Goal: Task Accomplishment & Management: Use online tool/utility

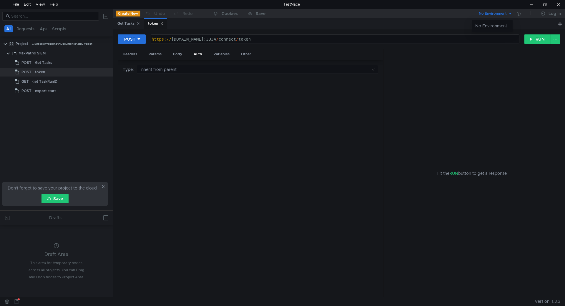
click at [30, 69] on div at bounding box center [282, 153] width 565 height 306
click at [47, 61] on div "Get Tasks" at bounding box center [43, 62] width 17 height 9
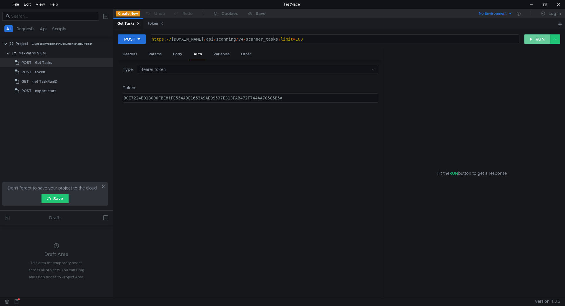
click at [541, 39] on button "RUN" at bounding box center [537, 38] width 26 height 9
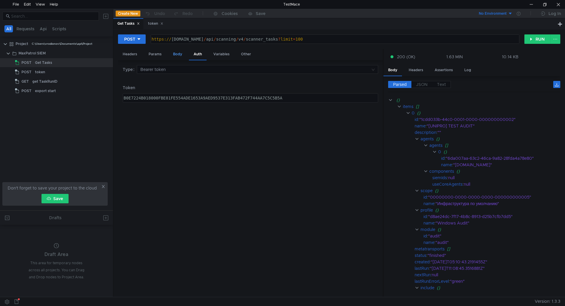
click at [183, 56] on div "Body" at bounding box center [177, 54] width 19 height 11
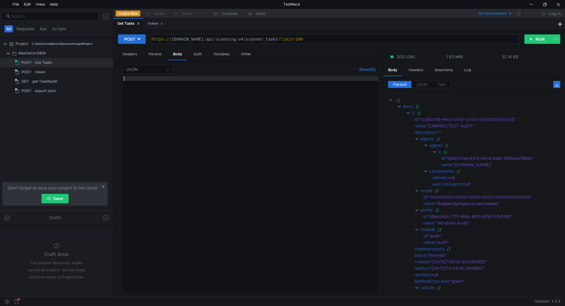
click at [176, 84] on div at bounding box center [250, 189] width 255 height 226
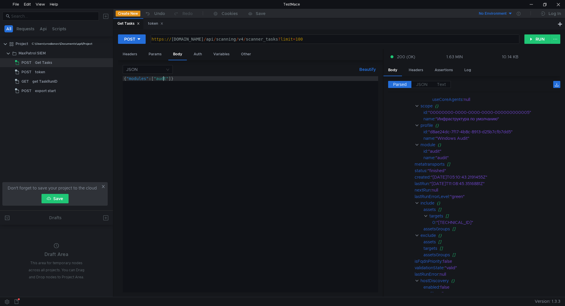
scroll to position [0, 3]
type textarea "{"modules":["audit"]}"
click at [534, 36] on button "RUN" at bounding box center [537, 38] width 26 height 9
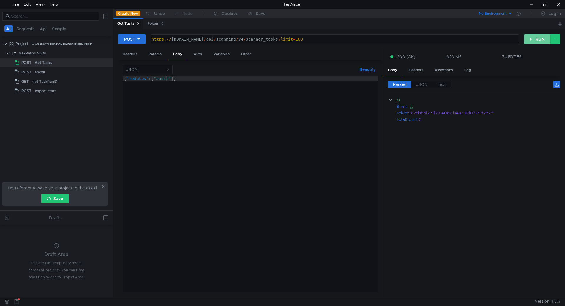
scroll to position [0, 0]
click at [190, 83] on div "{ "modules" : [ "audit" ]}" at bounding box center [250, 189] width 255 height 226
type textarea "[URL][DOMAIN_NAME]"
click at [239, 37] on div "https:// siem-core.ussc.ru / api / scanning / v4 / scanner_tasks ? limit = 100" at bounding box center [334, 44] width 368 height 14
drag, startPoint x: 288, startPoint y: 38, endPoint x: 214, endPoint y: 38, distance: 73.5
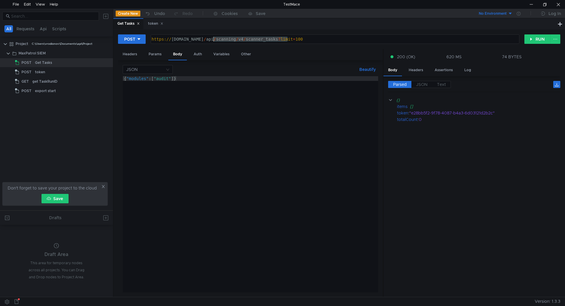
click at [214, 38] on div "https:// siem-core.ussc.ru / api / scanning / v4 / scanner_tasks ? limit = 100" at bounding box center [334, 44] width 368 height 14
click at [64, 80] on div "get TaskRunID" at bounding box center [64, 81] width 64 height 9
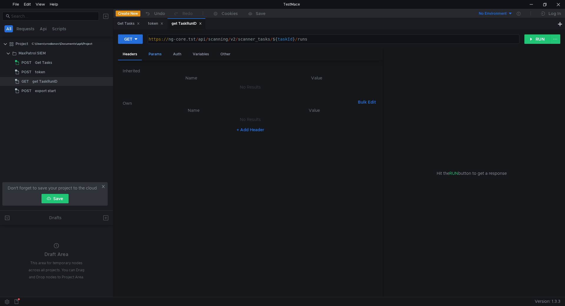
click at [151, 57] on div "Params" at bounding box center [155, 54] width 22 height 11
click at [180, 57] on div "Auth" at bounding box center [177, 54] width 18 height 11
click at [198, 54] on div "Variables" at bounding box center [201, 54] width 26 height 11
click at [226, 56] on div "Other" at bounding box center [225, 54] width 19 height 11
click at [136, 47] on div "GET https:// ng-core.tst / api / scanning / v2 / scanner_tasks / ${ taskId } / …" at bounding box center [339, 41] width 442 height 15
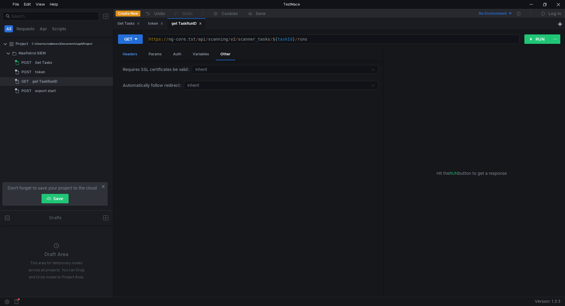
click at [132, 54] on div "Headers" at bounding box center [130, 54] width 24 height 11
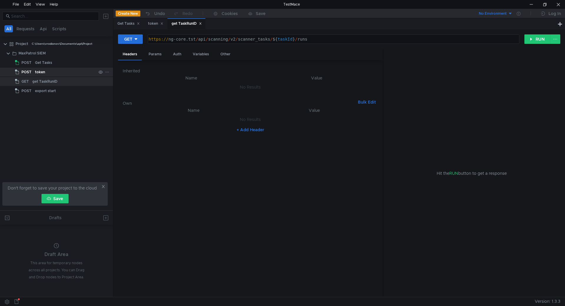
click at [61, 72] on div "token" at bounding box center [65, 72] width 61 height 9
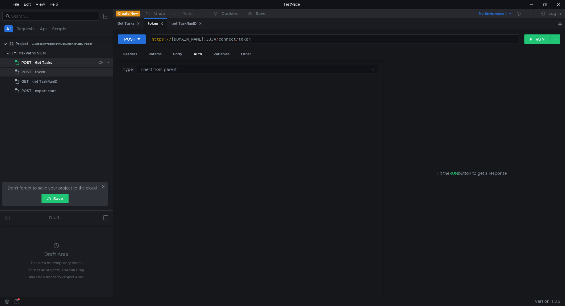
click at [61, 62] on div "Get Tasks" at bounding box center [65, 62] width 61 height 9
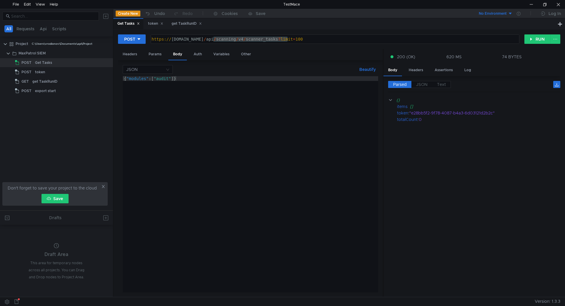
click at [199, 105] on div "{ "modules" : [ "audit" ]}" at bounding box center [250, 189] width 255 height 226
click at [541, 38] on button "RUN" at bounding box center [537, 38] width 26 height 9
click at [531, 36] on button "RUN" at bounding box center [537, 38] width 26 height 9
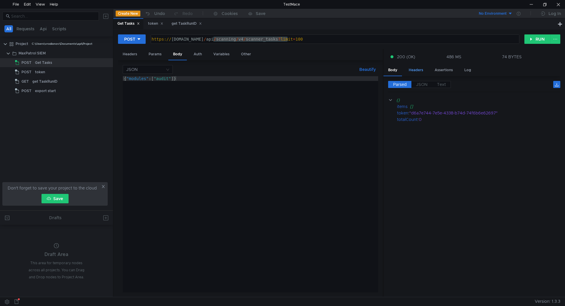
click at [417, 65] on div "Headers" at bounding box center [416, 70] width 24 height 11
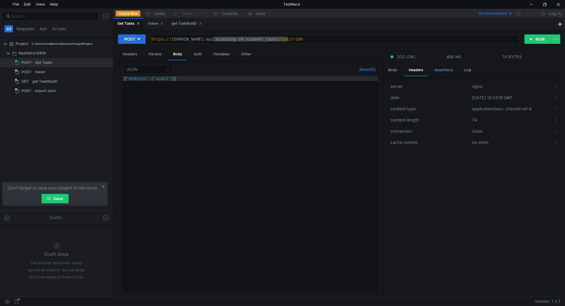
click at [441, 69] on div "Assertions" at bounding box center [444, 70] width 28 height 11
click at [466, 71] on div "Log" at bounding box center [467, 70] width 16 height 11
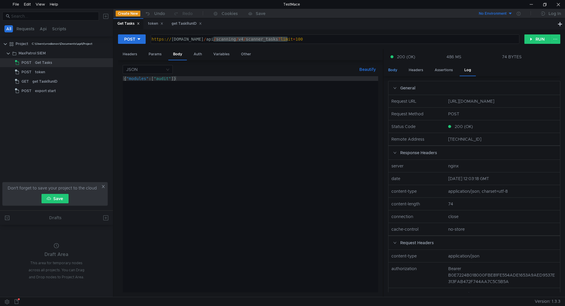
click at [398, 68] on div "Body" at bounding box center [392, 70] width 19 height 11
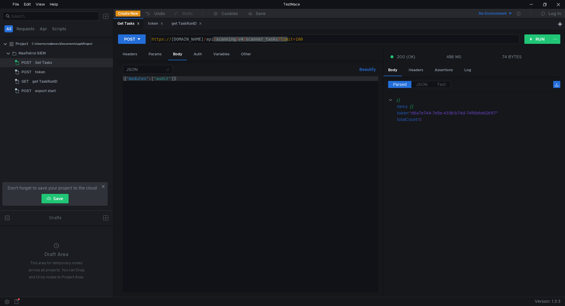
click at [181, 78] on div "{ "modules" : [ "audit" ]}" at bounding box center [250, 189] width 255 height 226
click at [144, 77] on div "{ "modules" : [ "audit" ]}" at bounding box center [250, 189] width 255 height 226
click at [190, 91] on div "{ "modules" : [ "audit" ]}" at bounding box center [250, 189] width 255 height 226
click at [158, 66] on input at bounding box center [145, 69] width 39 height 8
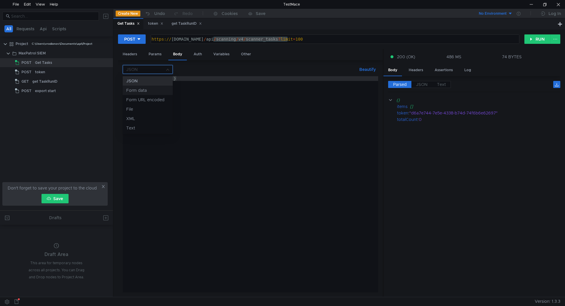
click at [154, 88] on div "Form data" at bounding box center [147, 90] width 43 height 6
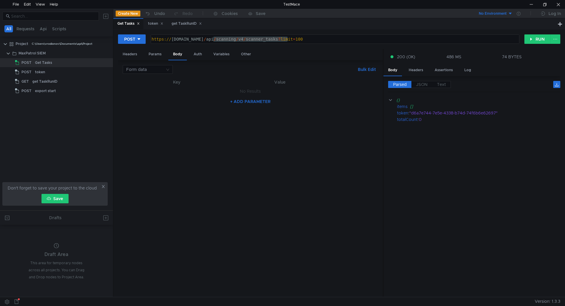
click at [237, 102] on button "+ ADD PARAMETER" at bounding box center [250, 101] width 45 height 7
click at [171, 91] on div at bounding box center [175, 97] width 74 height 14
paste textarea "modules"
type textarea "modules"
click at [242, 95] on div at bounding box center [277, 97] width 125 height 14
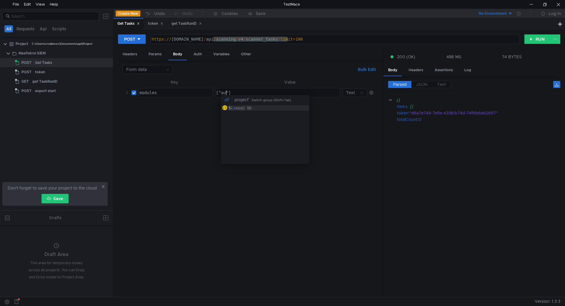
scroll to position [0, 1]
type textarea "["audit"]"
click at [537, 38] on button "RUN" at bounding box center [537, 38] width 26 height 9
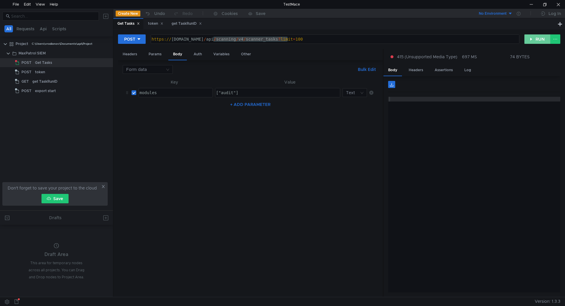
click at [536, 40] on button "RUN" at bounding box center [537, 38] width 26 height 9
click at [134, 89] on td at bounding box center [132, 93] width 7 height 14
click at [134, 92] on input "checkbox" at bounding box center [133, 92] width 5 height 5
checkbox input "false"
click at [370, 92] on icon at bounding box center [371, 93] width 4 height 4
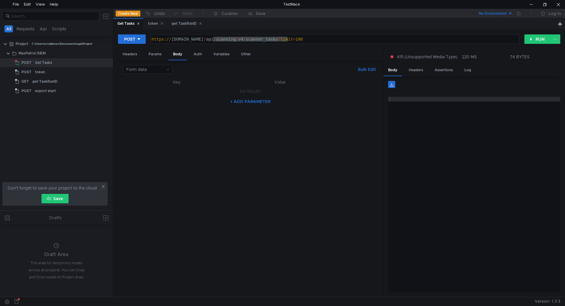
click at [153, 63] on div "Form data Bulk Edit XXXXXXXXXXXXXXXXXXXXXXXXXXXXXXXXXXXXXXXXXXXXXXXXXXXXXXXXXXX…" at bounding box center [250, 178] width 265 height 237
click at [154, 66] on input at bounding box center [145, 69] width 39 height 8
click at [164, 98] on div "Form URL encoded" at bounding box center [147, 99] width 43 height 6
click at [164, 98] on div "+ Add Parameter" at bounding box center [250, 101] width 255 height 9
click at [152, 72] on input at bounding box center [145, 69] width 39 height 8
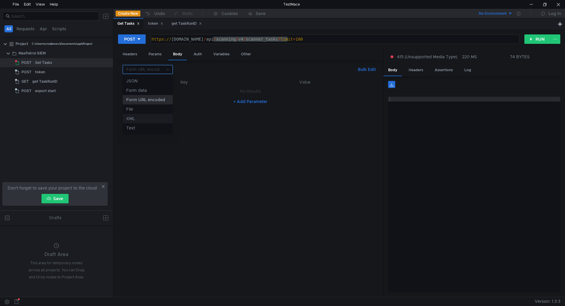
click at [244, 102] on div at bounding box center [282, 153] width 565 height 306
click at [246, 100] on button "+ Add Parameter" at bounding box center [250, 101] width 39 height 7
click at [179, 94] on div at bounding box center [175, 97] width 74 height 14
paste textarea "modules"
type textarea "modules"
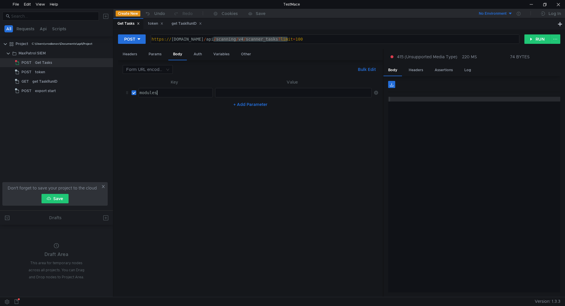
click at [243, 95] on div at bounding box center [293, 97] width 156 height 14
type textarea "["audit"]"
click at [541, 40] on button "RUN" at bounding box center [537, 38] width 26 height 9
click at [150, 90] on div "modules" at bounding box center [176, 92] width 74 height 9
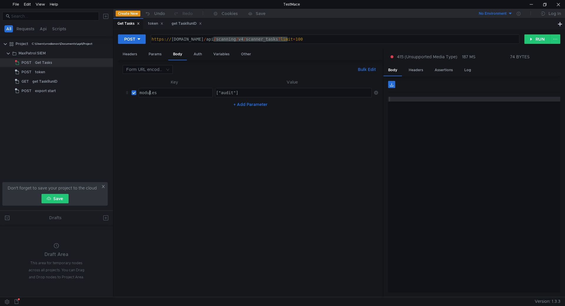
click at [157, 89] on div "modules" at bounding box center [176, 92] width 74 height 9
type textarea ""modules""
click at [536, 37] on button "RUN" at bounding box center [537, 38] width 26 height 9
click at [160, 73] on input at bounding box center [145, 69] width 39 height 8
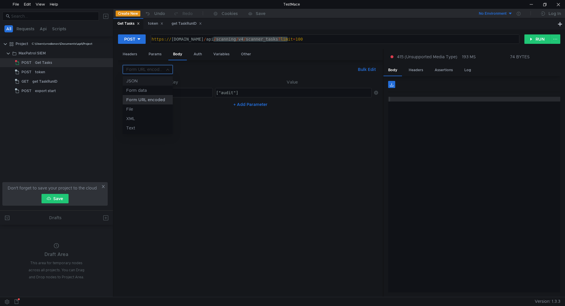
click at [155, 81] on div "JSON" at bounding box center [147, 81] width 43 height 6
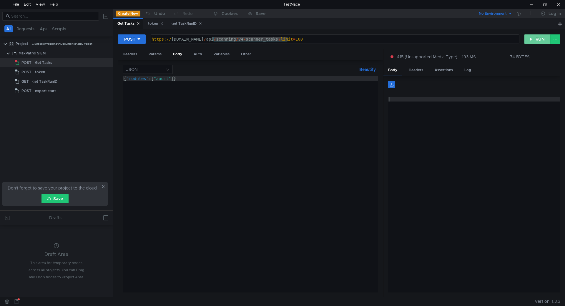
click at [541, 38] on button "RUN" at bounding box center [537, 38] width 26 height 9
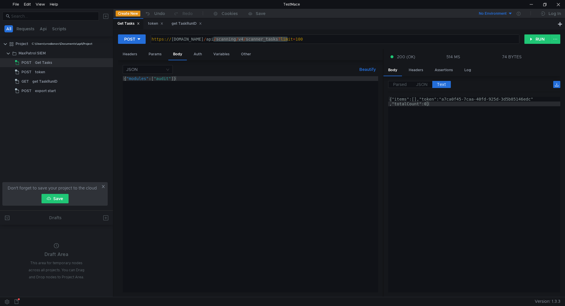
click at [135, 75] on div "JSON Beautify { "modules" : [ "audit" ]} הההההההההההההההההההההההההההההההההההההה…" at bounding box center [250, 178] width 255 height 227
click at [136, 76] on div "{ "modules" : [ "audit" ]}" at bounding box center [250, 189] width 255 height 226
paste textarea "text"
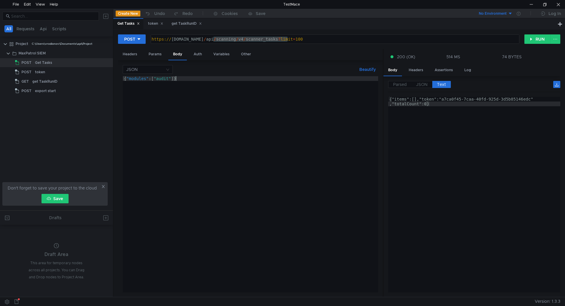
click at [132, 76] on div "JSON Beautify {"modules":["audit"]} { "modules" : [ "audit" ]} הההההההההההההההה…" at bounding box center [250, 178] width 255 height 227
click at [136, 79] on div "{ "modules" : [ "audit" ]}" at bounding box center [250, 189] width 255 height 226
paste textarea "text"
drag, startPoint x: 148, startPoint y: 78, endPoint x: 159, endPoint y: 79, distance: 10.9
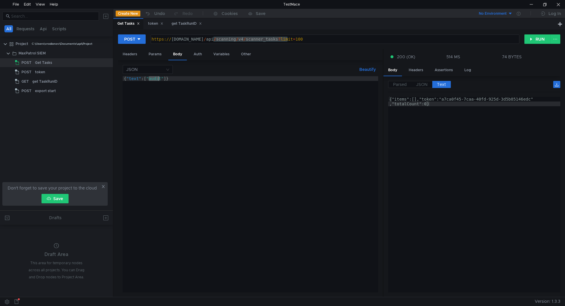
click at [159, 79] on div "{ "text" : [ "audit" ]}" at bounding box center [250, 189] width 255 height 226
click at [159, 79] on div "{ "text" : [ "audit" ]}" at bounding box center [250, 184] width 255 height 216
click at [163, 78] on div "{ "text" : [ "audit" ]}" at bounding box center [250, 189] width 255 height 226
click at [147, 78] on div "{ "text" : [ "audit}" at bounding box center [250, 189] width 255 height 226
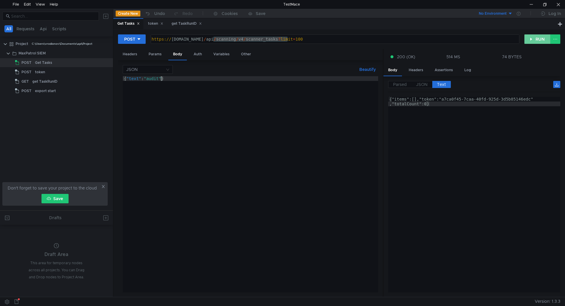
type textarea "{"text":"audit"}"
click at [543, 38] on button "RUN" at bounding box center [537, 38] width 26 height 9
drag, startPoint x: 149, startPoint y: 80, endPoint x: 92, endPoint y: 74, distance: 57.3
click at [92, 74] on as-split "All Requests Api Scripts Project C:\Users\vrodionov\Documents\api\Project MaxPa…" at bounding box center [282, 153] width 565 height 288
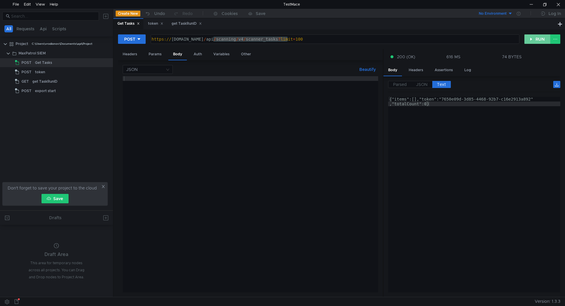
click at [542, 42] on button "RUN" at bounding box center [537, 38] width 26 height 9
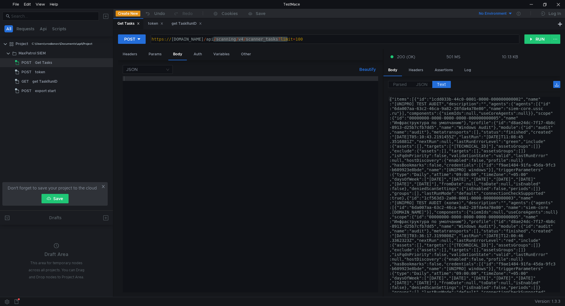
click at [274, 110] on div at bounding box center [250, 189] width 255 height 226
paste textarea "{"text":"audit"}"
click at [418, 83] on span "JSON" at bounding box center [421, 84] width 11 height 5
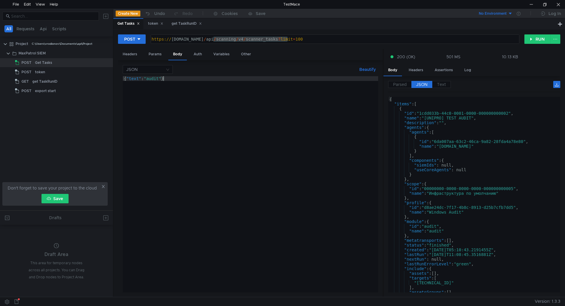
click at [152, 81] on div "{ "text" : "audit" }" at bounding box center [250, 189] width 255 height 226
click at [125, 77] on div "{ "text" : "audit" }" at bounding box center [250, 189] width 255 height 226
click at [171, 79] on div ""text" : "audit" }" at bounding box center [250, 189] width 255 height 226
click at [539, 39] on button "RUN" at bounding box center [537, 38] width 26 height 9
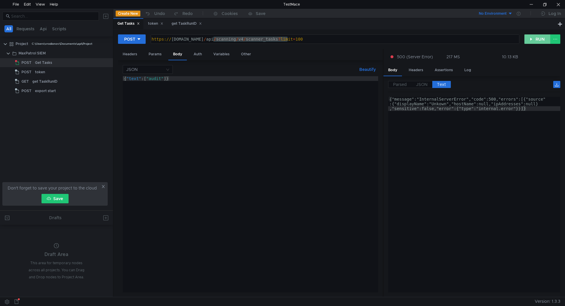
click at [538, 40] on button "RUN" at bounding box center [537, 38] width 26 height 9
drag, startPoint x: 162, startPoint y: 79, endPoint x: 149, endPoint y: 77, distance: 13.5
click at [161, 80] on div "{ "text" : [ "audit" ]}" at bounding box center [250, 189] width 255 height 226
click at [137, 76] on div "JSON Beautify {"text":["audit"]} { "text" : [ "audit" ]} הההההההההההההההההההההה…" at bounding box center [250, 178] width 255 height 227
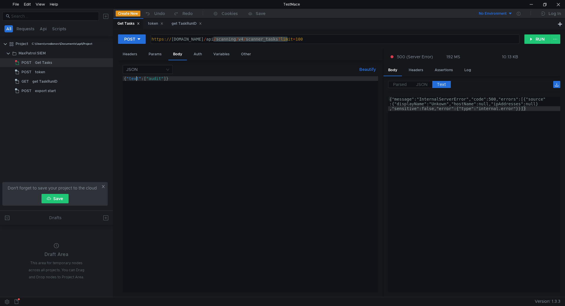
click at [135, 77] on div "{ "text" : [ "audit" ]}" at bounding box center [250, 189] width 255 height 226
click at [542, 40] on button "RUN" at bounding box center [537, 38] width 26 height 9
drag, startPoint x: 171, startPoint y: 80, endPoint x: 164, endPoint y: 78, distance: 6.8
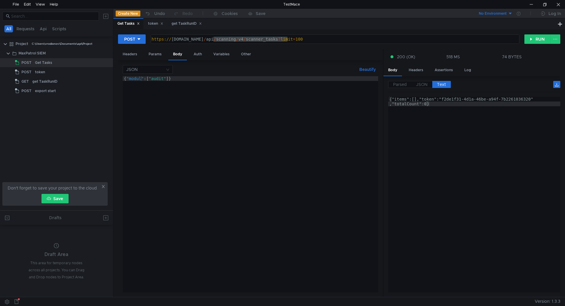
click at [171, 79] on div "{ "modul" : [ "audit" ]}" at bounding box center [250, 189] width 255 height 226
click at [138, 79] on div "{ "modul" : [ "audit" ]}" at bounding box center [250, 189] width 255 height 226
click at [536, 37] on button "RUN" at bounding box center [537, 38] width 26 height 9
click at [539, 43] on button "RUN" at bounding box center [537, 38] width 26 height 9
click at [248, 94] on div "{ "text" : [ "audit" ]}" at bounding box center [250, 189] width 255 height 226
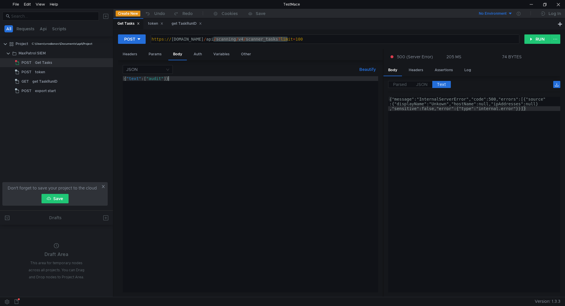
click at [128, 78] on div "{ "text" : [ "audit" ]}" at bounding box center [250, 189] width 255 height 226
click at [541, 38] on button "RUN" at bounding box center [537, 38] width 26 height 9
click at [144, 78] on div "{ "modules" : [ "audit" ]}" at bounding box center [250, 189] width 255 height 226
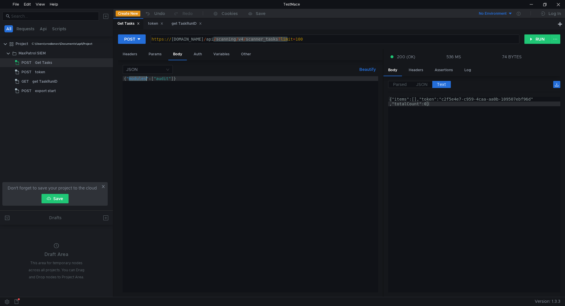
click at [144, 78] on div "{ "modules" : [ "audit" ]}" at bounding box center [250, 189] width 255 height 226
paste textarea "profi"
click at [541, 35] on button "RUN" at bounding box center [537, 38] width 26 height 9
click at [146, 79] on div "{ "text" : [ "audit" ]}" at bounding box center [250, 189] width 255 height 226
click at [133, 77] on div "{ "text" : [ "audit" ]}" at bounding box center [250, 189] width 255 height 226
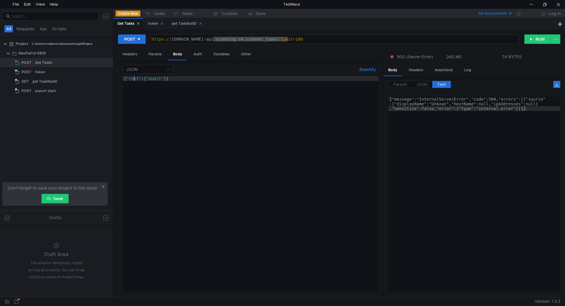
click at [133, 76] on div "{ "text" : [ "audit" ]}" at bounding box center [250, 189] width 255 height 226
type textarea "{"module":["audit"]}"
click at [534, 40] on button "RUN" at bounding box center [537, 38] width 26 height 9
click at [415, 85] on label "JSON" at bounding box center [421, 84] width 21 height 7
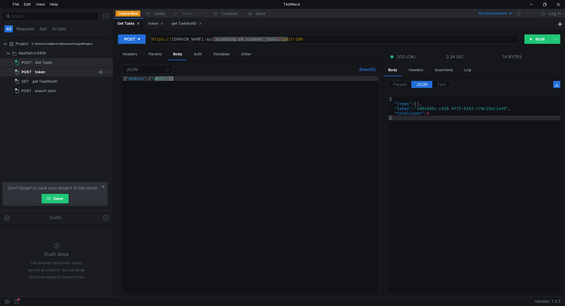
drag, startPoint x: 199, startPoint y: 80, endPoint x: 102, endPoint y: 71, distance: 96.8
click at [102, 71] on as-split "All Requests Api Scripts Project C:\Users\vrodionov\Documents\api\Project MaxPa…" at bounding box center [282, 153] width 565 height 288
click at [530, 36] on button "RUN" at bounding box center [537, 38] width 26 height 9
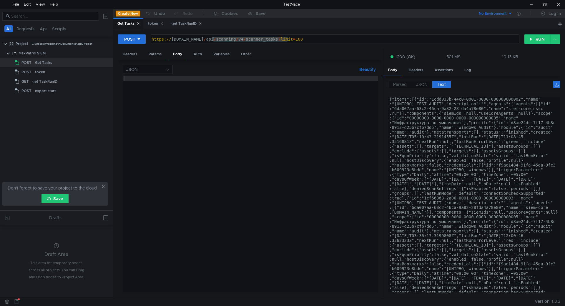
click at [188, 83] on div at bounding box center [250, 189] width 255 height 226
paste textarea "{"module":["audit"]}"
click at [422, 87] on span "JSON" at bounding box center [421, 84] width 11 height 5
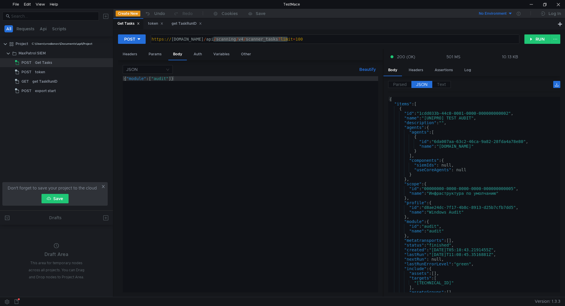
scroll to position [18, 0]
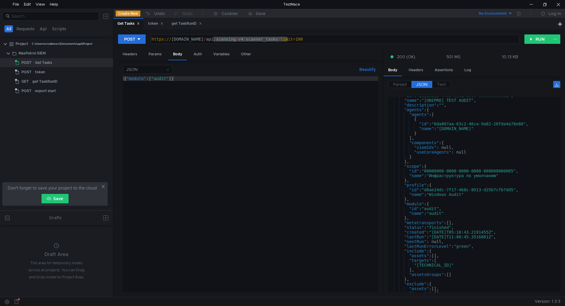
click at [149, 80] on div "{ "module" : [ "audit" ]}" at bounding box center [250, 189] width 255 height 226
click at [146, 79] on div "{ "module" : [ "audit" ]}" at bounding box center [250, 189] width 255 height 226
click at [217, 89] on div "{ "module" : { "name" : "audit" }}" at bounding box center [250, 189] width 255 height 226
click at [533, 38] on button "RUN" at bounding box center [537, 38] width 26 height 9
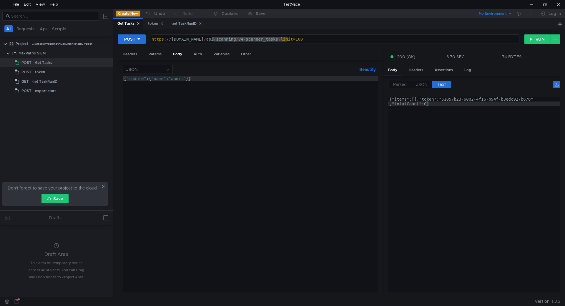
click at [142, 78] on div "{ "module" : { "name" : "audit" }}" at bounding box center [250, 189] width 255 height 226
click at [534, 37] on button "RUN" at bounding box center [537, 38] width 26 height 9
click at [160, 80] on div "{ "modules" : { "name" : "audit" }}" at bounding box center [250, 189] width 255 height 226
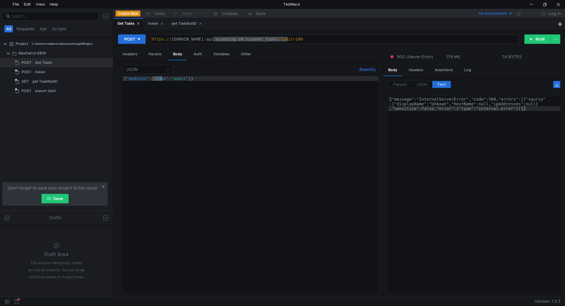
click at [154, 79] on div "{ "modules" : { "name" : "audit" }}" at bounding box center [250, 184] width 255 height 216
click at [186, 77] on div "{ "modules" : "name" : "audit" }}" at bounding box center [250, 189] width 255 height 226
click at [535, 39] on button "RUN" at bounding box center [537, 38] width 26 height 9
drag, startPoint x: 167, startPoint y: 79, endPoint x: 179, endPoint y: 81, distance: 11.6
click at [184, 80] on div "{ "modules" : "name" : "audit" }" at bounding box center [250, 189] width 255 height 226
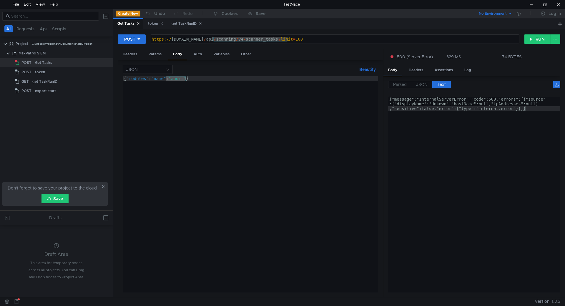
drag, startPoint x: 166, startPoint y: 80, endPoint x: 185, endPoint y: 81, distance: 18.8
click at [185, 81] on div "{ "modules" : "name" : "audit" }" at bounding box center [250, 189] width 255 height 226
click at [539, 36] on button "RUN" at bounding box center [537, 38] width 26 height 9
click at [157, 79] on div "{ "modules" : "name" }" at bounding box center [250, 189] width 255 height 226
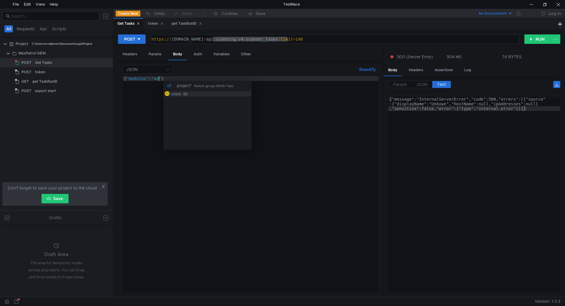
scroll to position [0, 3]
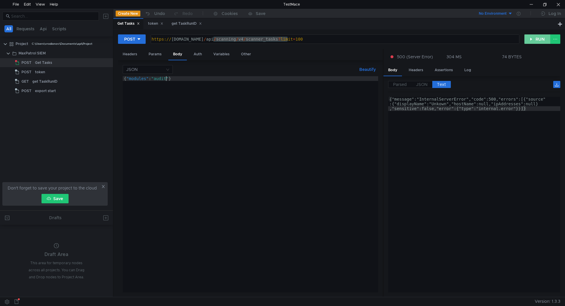
click at [536, 36] on button "RUN" at bounding box center [537, 38] width 26 height 9
click at [153, 79] on div "{ "modules" : "audit" }" at bounding box center [250, 189] width 255 height 226
click at [151, 81] on div "{ "modules" : "audit" }" at bounding box center [250, 189] width 255 height 226
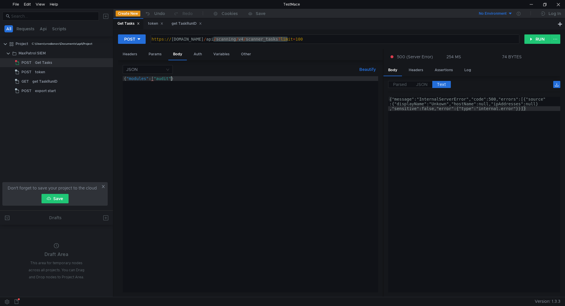
click at [170, 79] on div "{ "modules" : [ "audit" }" at bounding box center [250, 189] width 255 height 226
click at [533, 38] on button "RUN" at bounding box center [537, 38] width 26 height 9
click at [169, 80] on div "{ "modules" : [ "audit" ]}" at bounding box center [250, 189] width 255 height 226
click at [165, 78] on div "{ "modules" : [ "audit" ]}" at bounding box center [250, 189] width 255 height 226
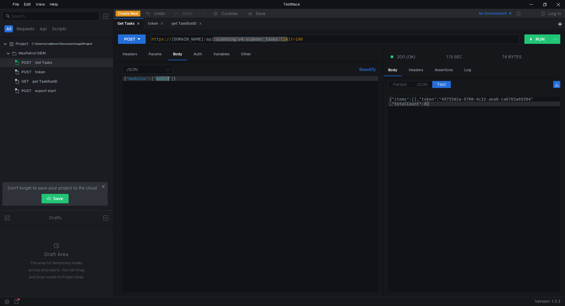
click at [165, 78] on div "{ "modules" : [ "audit" ]}" at bounding box center [250, 189] width 255 height 226
click at [543, 37] on button "RUN" at bounding box center [537, 38] width 26 height 9
type textarea "{"modules":['audit']}"
click at [179, 79] on div "{ "modules" : [ 'audit' ]}" at bounding box center [250, 189] width 255 height 226
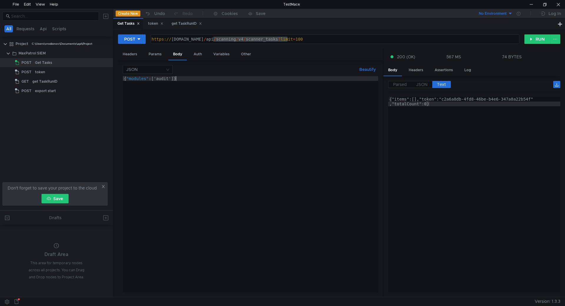
click at [179, 79] on div "{ "modules" : [ 'audit' ]}" at bounding box center [250, 189] width 255 height 226
click at [534, 35] on button "RUN" at bounding box center [537, 38] width 26 height 9
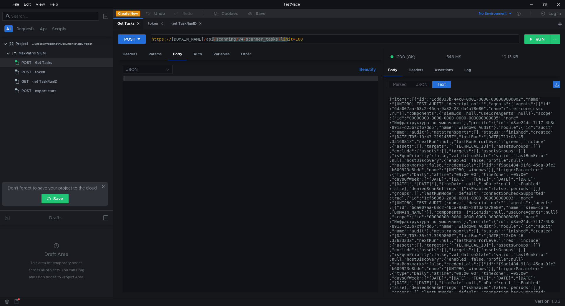
click at [174, 77] on div at bounding box center [250, 189] width 255 height 226
paste textarea "{"modules":['audit']}"
click at [422, 83] on span "JSON" at bounding box center [421, 84] width 11 height 5
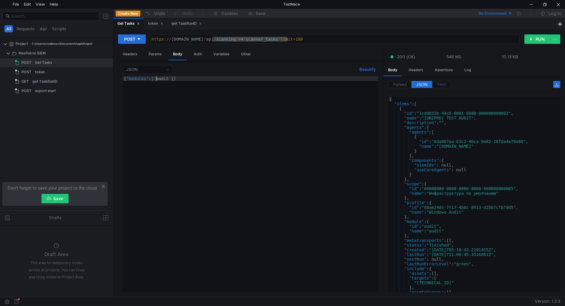
click at [156, 79] on div "{ "modules" : [ 'audit' ]}" at bounding box center [250, 189] width 255 height 226
click at [168, 78] on div "{ "modules" : [ audit' ]}" at bounding box center [250, 189] width 255 height 226
click at [533, 40] on button "RUN" at bounding box center [537, 38] width 26 height 9
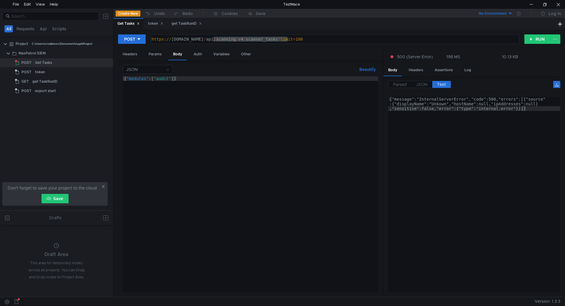
click at [171, 79] on div "{ "modules" : [ "audit" ]}" at bounding box center [250, 189] width 255 height 226
click at [536, 35] on button "RUN" at bounding box center [537, 38] width 26 height 9
drag, startPoint x: 171, startPoint y: 80, endPoint x: 178, endPoint y: 86, distance: 9.6
click at [171, 80] on div "{ "modules" : [ "audit" , ]}" at bounding box center [250, 189] width 255 height 226
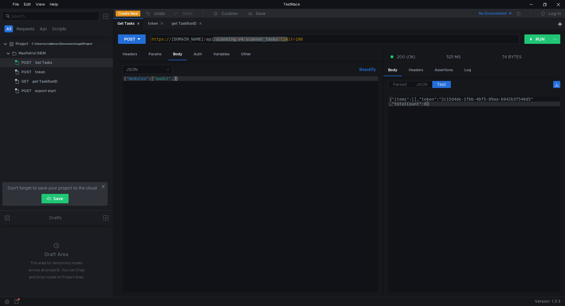
scroll to position [0, 4]
click at [542, 36] on button "RUN" at bounding box center [537, 38] width 26 height 9
click at [363, 67] on button "Beautify" at bounding box center [367, 69] width 21 height 7
click at [363, 69] on button "Beautify" at bounding box center [367, 69] width 21 height 7
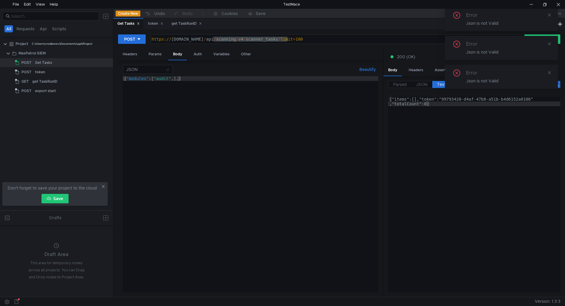
click at [178, 76] on div "JSON Beautify {"modules":["audit",],} { "modules" : [ "audit" , ] , } ההההההההה…" at bounding box center [250, 178] width 255 height 227
click at [183, 87] on div "{ "modules" : [ "audit" , ] , }" at bounding box center [250, 189] width 255 height 226
click at [176, 79] on div "{ "modules" : [ "audit" , ] , }" at bounding box center [250, 189] width 255 height 226
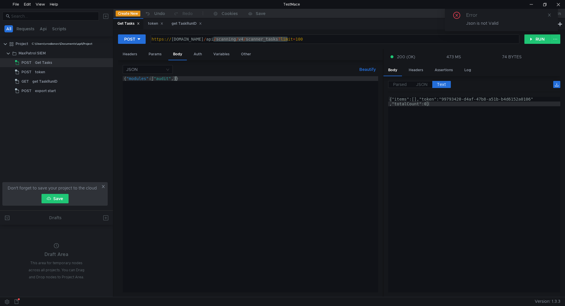
drag, startPoint x: 170, startPoint y: 78, endPoint x: 171, endPoint y: 81, distance: 3.6
click at [170, 78] on div "{ "modules" : [ "audit" , ]}" at bounding box center [250, 189] width 255 height 226
click at [359, 69] on button "Beautify" at bounding box center [367, 69] width 21 height 7
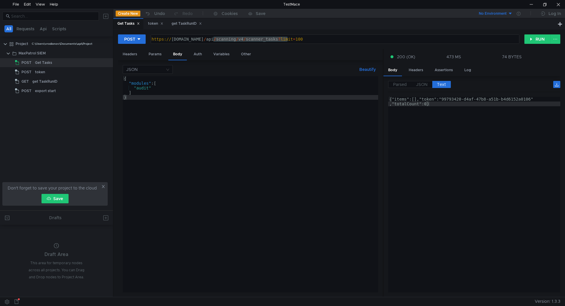
click at [534, 33] on div "POST https://siem-core.ussc.ru/api/scanning/v4/scanner_tasks?limit=100 https://…" at bounding box center [338, 162] width 451 height 267
click at [536, 37] on button "RUN" at bounding box center [537, 38] width 26 height 9
click at [221, 138] on div "{ "modules" : [ "audit" ] }" at bounding box center [250, 189] width 255 height 226
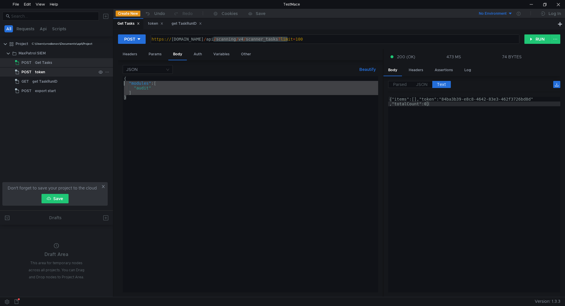
drag, startPoint x: 221, startPoint y: 137, endPoint x: 104, endPoint y: 72, distance: 133.0
click at [104, 72] on as-split "All Requests Api Scripts Project C:\Users\vrodionov\Documents\api\Project MaxPa…" at bounding box center [282, 153] width 565 height 288
type textarea "{ "modules": ["
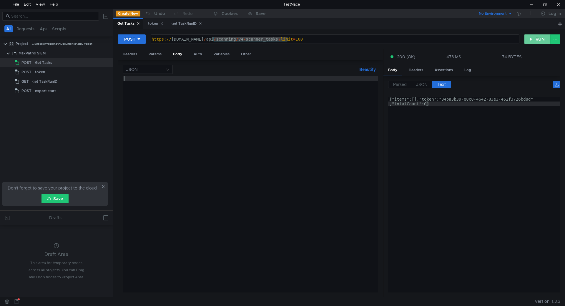
click at [536, 36] on button "RUN" at bounding box center [537, 38] width 26 height 9
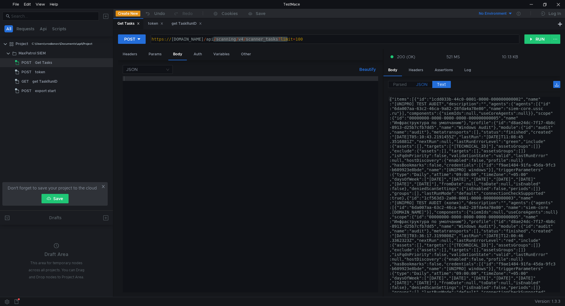
click at [419, 88] on label "JSON" at bounding box center [421, 84] width 21 height 7
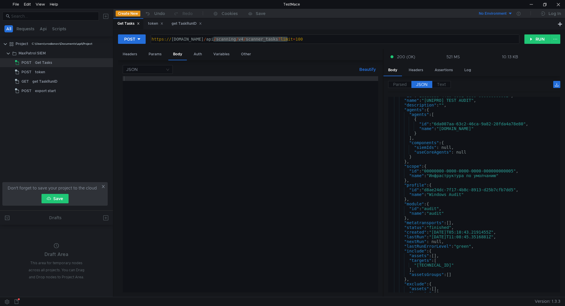
scroll to position [18, 0]
click at [288, 135] on div at bounding box center [250, 189] width 255 height 226
paste textarea "}"
type textarea "}"
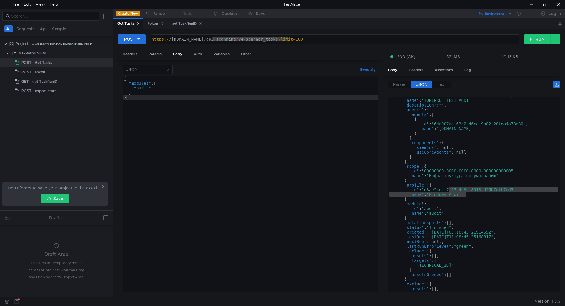
drag, startPoint x: 465, startPoint y: 195, endPoint x: 448, endPoint y: 192, distance: 17.6
click at [448, 192] on div ""id" : "1cdd033b-44c0-0001-0000-000000000002" , "name" : "[UNIPRO] TEST AUDIT" …" at bounding box center [473, 195] width 170 height 205
click at [428, 194] on div ""id" : "1cdd033b-44c0-0001-0000-000000000002" , "name" : "[UNIPRO] TEST AUDIT" …" at bounding box center [473, 195] width 170 height 196
type textarea ""name": "Windows Audit""
drag, startPoint x: 430, startPoint y: 193, endPoint x: 463, endPoint y: 196, distance: 32.8
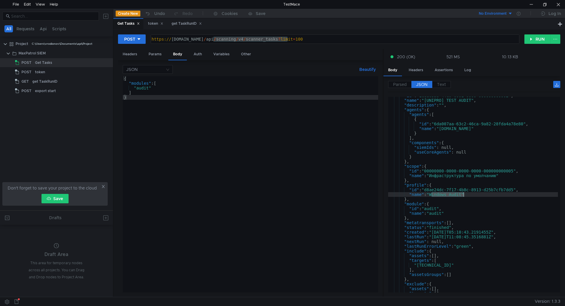
click at [463, 196] on div ""id" : "1cdd033b-44c0-0001-0000-000000000002" , "name" : "[UNIPRO] TEST AUDIT" …" at bounding box center [473, 195] width 170 height 205
click at [142, 89] on div "{ "modules" : [ "audit" ] }" at bounding box center [250, 189] width 255 height 226
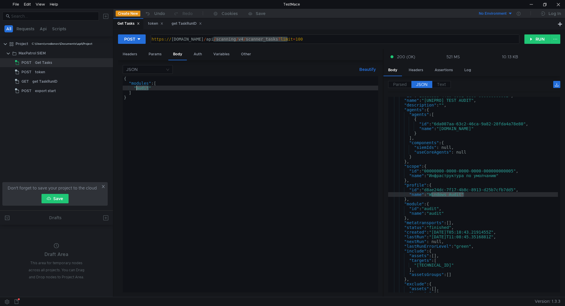
click at [142, 89] on div "{ "modules" : [ "audit" ] }" at bounding box center [250, 189] width 255 height 226
paste textarea "Windows A"
click at [534, 39] on button "RUN" at bounding box center [537, 38] width 26 height 9
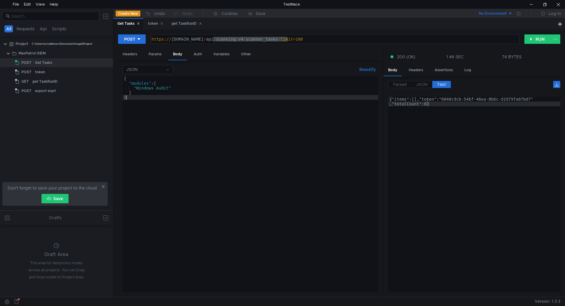
click at [304, 109] on div "{ "modules" : [ "Windows Audit" ] }" at bounding box center [250, 189] width 255 height 226
click at [534, 36] on button "RUN" at bounding box center [537, 38] width 26 height 9
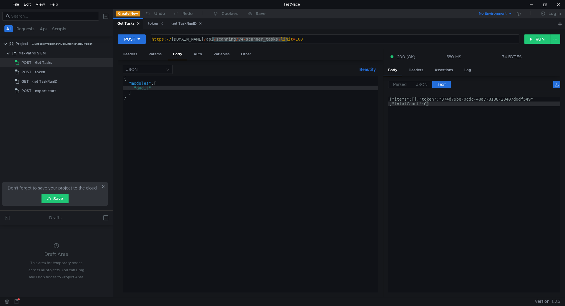
drag, startPoint x: 139, startPoint y: 89, endPoint x: 143, endPoint y: 89, distance: 4.7
click at [139, 89] on div "{ "modules" : [ "audit" ] }" at bounding box center [250, 189] width 255 height 226
type textarea ""Audit""
click at [539, 39] on button "RUN" at bounding box center [537, 38] width 26 height 9
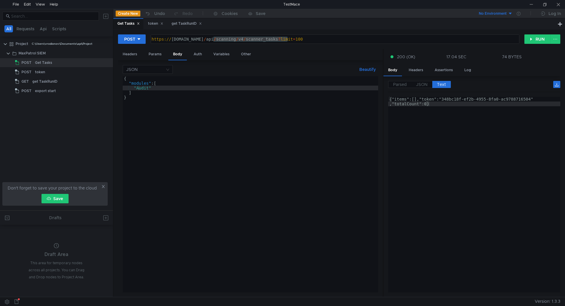
scroll to position [0, 1]
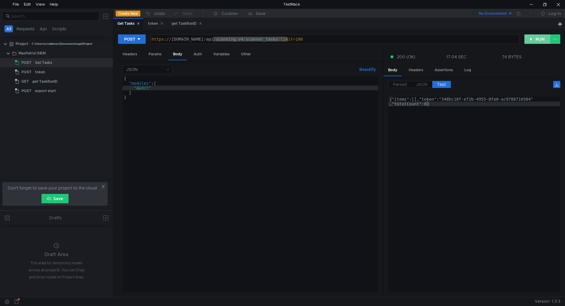
click at [536, 38] on button "RUN" at bounding box center [537, 38] width 26 height 9
click at [137, 91] on div "{ "modules" : [ "Audit" ] }" at bounding box center [250, 189] width 255 height 226
click at [138, 89] on div "{ "modules" : [ "Audit" ] }" at bounding box center [250, 189] width 255 height 226
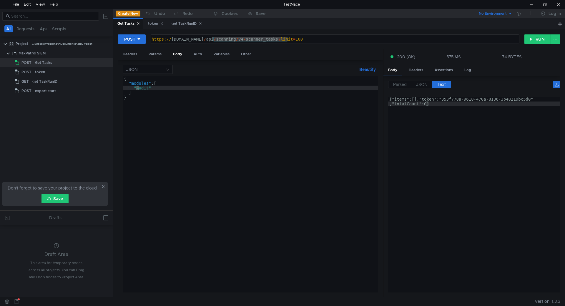
click at [138, 89] on div "{ "modules" : [ "Audit" ] }" at bounding box center [250, 189] width 255 height 226
click at [538, 37] on button "RUN" at bounding box center [537, 38] width 26 height 9
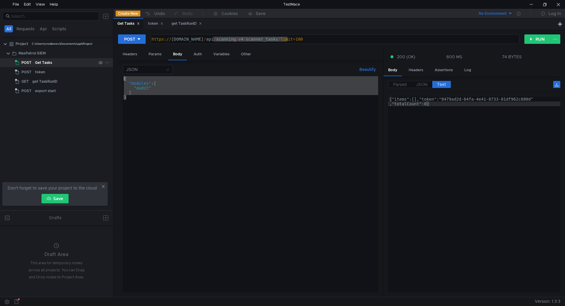
drag, startPoint x: 201, startPoint y: 107, endPoint x: 101, endPoint y: 61, distance: 109.0
click at [101, 61] on as-split "All Requests Api Scripts Project C:\Users\vrodionov\Documents\api\Project MaxPa…" at bounding box center [282, 153] width 565 height 288
type textarea "{ "modules": ["
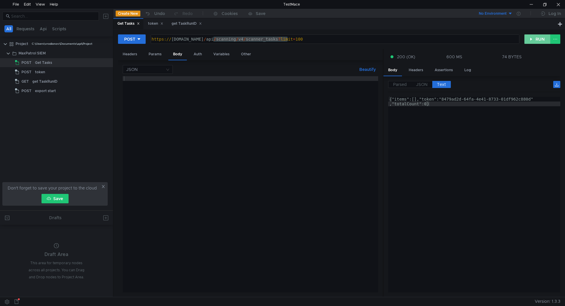
click at [533, 39] on button "RUN" at bounding box center [537, 38] width 26 height 9
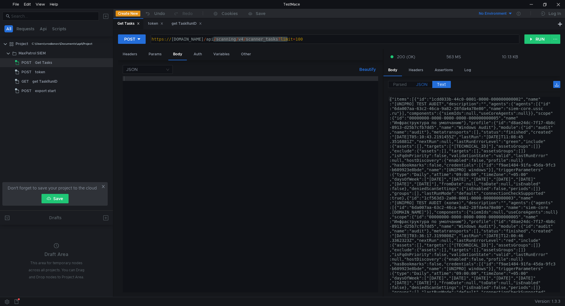
click at [416, 81] on label "JSON" at bounding box center [421, 84] width 21 height 7
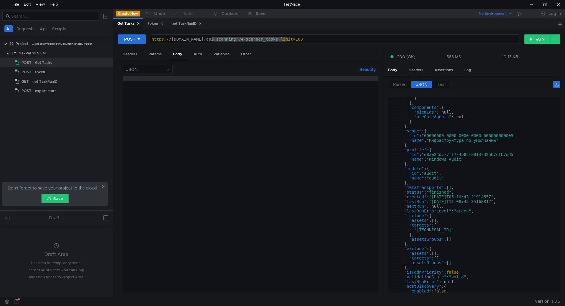
scroll to position [53, 0]
click at [429, 176] on div "} ] , "components" : { "siemIds" : null, "useCoreAgents" : null } } , "scope" :…" at bounding box center [473, 198] width 170 height 205
click at [433, 179] on div "} ] , "components" : { "siemIds" : null, "useCoreAgents" : null } } , "scope" :…" at bounding box center [473, 195] width 170 height 196
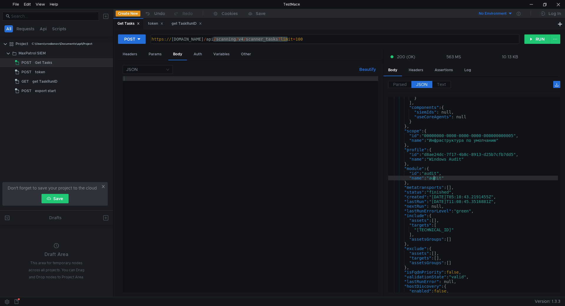
click at [448, 181] on div "} ] , "components" : { "siemIds" : null, "useCoreAgents" : null } } , "scope" :…" at bounding box center [473, 198] width 170 height 205
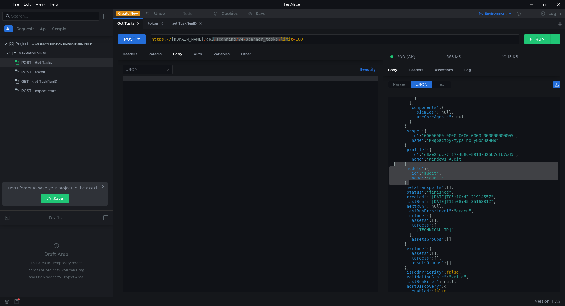
drag, startPoint x: 462, startPoint y: 183, endPoint x: 436, endPoint y: 174, distance: 26.9
click at [393, 164] on div "} ] , "components" : { "siemIds" : null, "useCoreAgents" : null } } , "scope" :…" at bounding box center [473, 198] width 170 height 205
click at [463, 176] on div "} ] , "components" : { "siemIds" : null, "useCoreAgents" : null } } , "scope" :…" at bounding box center [473, 195] width 170 height 196
type textarea ""name": "audit""
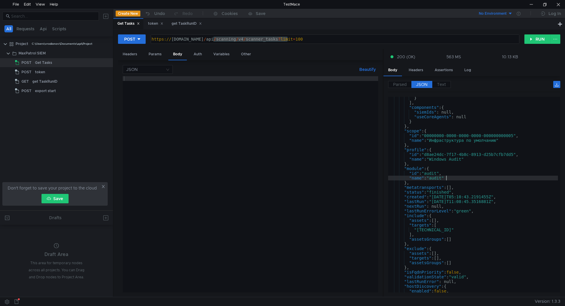
click at [255, 94] on div at bounding box center [250, 189] width 255 height 226
drag, startPoint x: 77, startPoint y: 46, endPoint x: 109, endPoint y: 41, distance: 31.5
click at [109, 41] on div "Project C:\Users\vrodionov\Documents\api\Project" at bounding box center [60, 43] width 105 height 9
click at [107, 43] on icon at bounding box center [107, 44] width 4 height 4
click at [21, 28] on div at bounding box center [282, 153] width 565 height 306
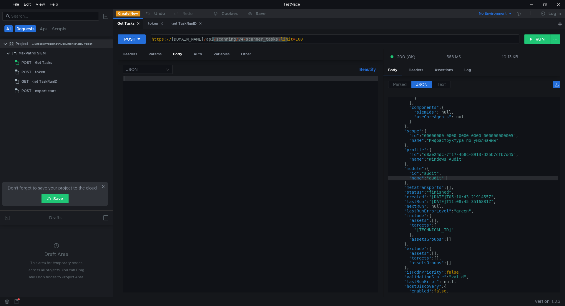
click at [24, 29] on button "Requests" at bounding box center [25, 28] width 21 height 7
click at [7, 27] on button "All" at bounding box center [8, 28] width 9 height 7
click at [179, 83] on div at bounding box center [250, 189] width 255 height 226
click at [51, 64] on div "Get Tasks" at bounding box center [43, 62] width 17 height 9
click at [175, 88] on div at bounding box center [250, 189] width 255 height 226
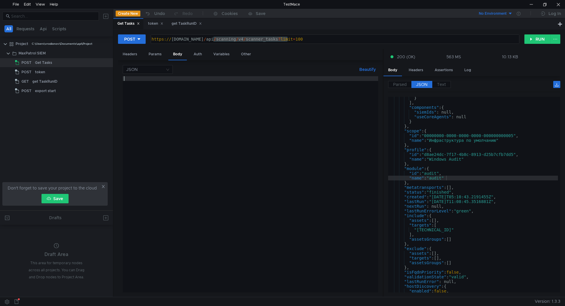
type textarea "}"
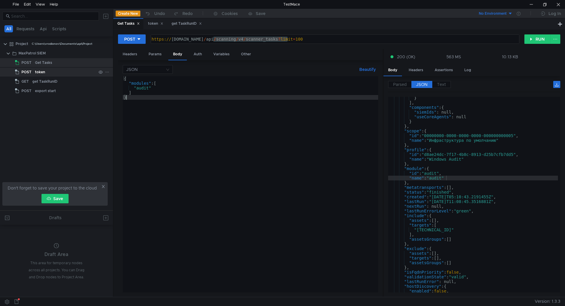
click at [43, 76] on div "token" at bounding box center [40, 72] width 10 height 9
click at [53, 74] on div "token" at bounding box center [65, 72] width 61 height 9
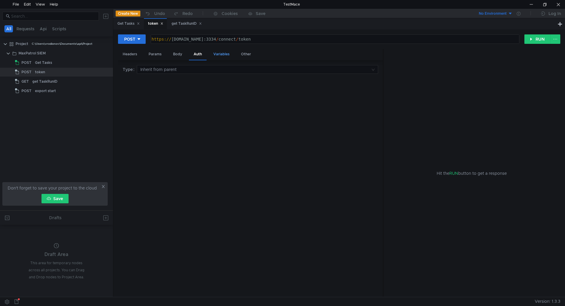
click at [212, 56] on div "Variables" at bounding box center [222, 54] width 26 height 11
drag, startPoint x: 186, startPoint y: 51, endPoint x: 183, endPoint y: 53, distance: 3.4
click at [186, 51] on div "Body" at bounding box center [177, 54] width 19 height 11
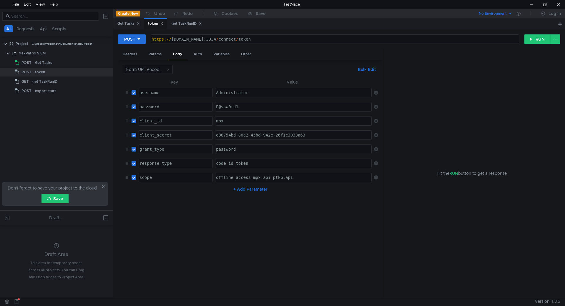
click at [237, 129] on td "e88754bd-80a2-45bd-942e-26f1c3033a63 הההההההההההההההההההההההההההההההההההההההההה…" at bounding box center [292, 135] width 159 height 14
type textarea "e88754bd-80a2-45bd-942e-26f1c3033a63"
click at [236, 132] on div "e88754bd-80a2-45bd-942e-26f1c3033a63" at bounding box center [293, 135] width 156 height 9
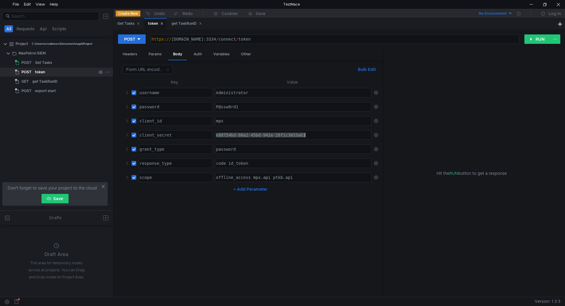
click at [40, 68] on div "token" at bounding box center [40, 72] width 10 height 9
click at [44, 63] on div "Get Tasks" at bounding box center [43, 62] width 17 height 9
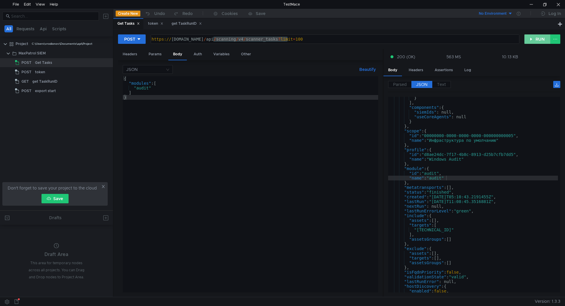
click at [543, 40] on button "RUN" at bounding box center [537, 38] width 26 height 9
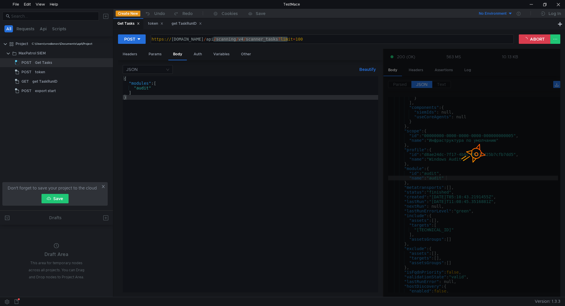
click at [317, 39] on div "https:// siem-core.ussc.ru / api / scanning / v4 / scanner_tasks ? limit = 100" at bounding box center [331, 44] width 362 height 14
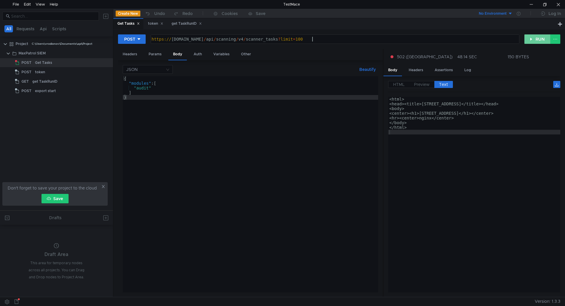
click at [538, 42] on button "RUN" at bounding box center [537, 38] width 26 height 9
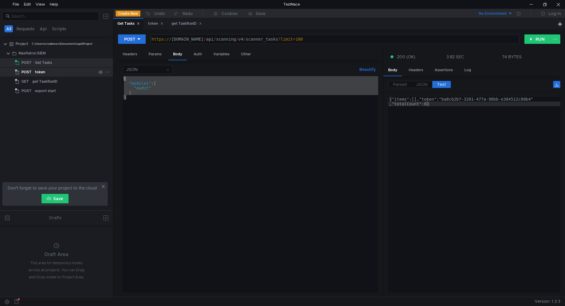
drag, startPoint x: 183, startPoint y: 106, endPoint x: 112, endPoint y: 71, distance: 78.6
click at [112, 71] on as-split "All Requests Api Scripts Project C:\Users\vrodionov\Documents\api\Project MaxPa…" at bounding box center [282, 153] width 565 height 288
type textarea "// { // "modules": ["
click at [533, 40] on button "RUN" at bounding box center [537, 38] width 26 height 9
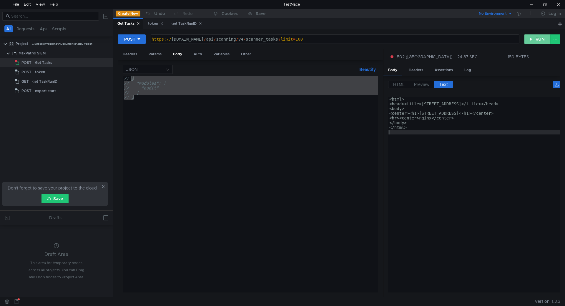
click at [542, 37] on button "RUN" at bounding box center [537, 38] width 26 height 9
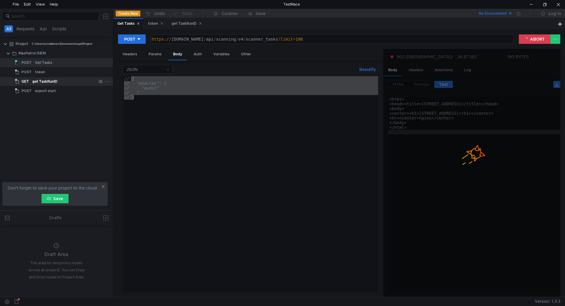
click at [61, 84] on div "get TaskRunID" at bounding box center [64, 81] width 64 height 9
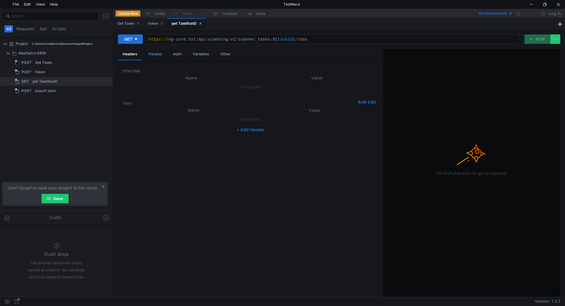
click at [153, 53] on div "Params" at bounding box center [155, 54] width 22 height 11
click at [172, 59] on div "Auth" at bounding box center [177, 54] width 18 height 11
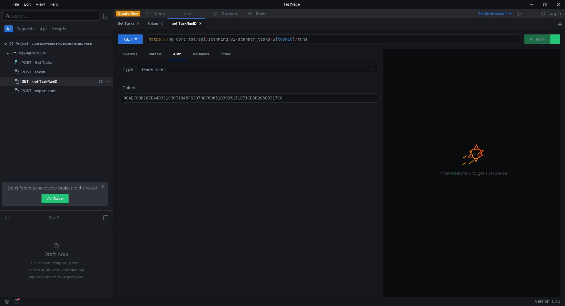
click at [106, 81] on icon at bounding box center [107, 81] width 4 height 4
click at [64, 62] on div at bounding box center [282, 153] width 565 height 306
click at [106, 62] on icon at bounding box center [107, 63] width 4 height 4
click at [131, 88] on app-tour-anchor "Duplicate" at bounding box center [124, 88] width 19 height 7
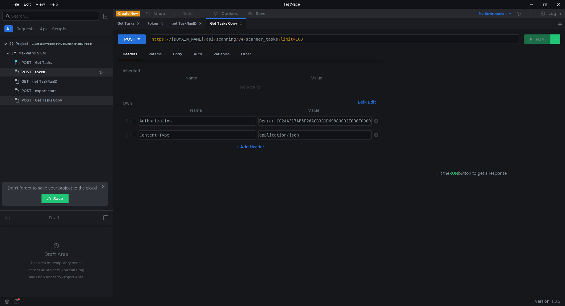
click at [69, 75] on div "token" at bounding box center [65, 72] width 61 height 9
click at [68, 81] on div "get TaskRunID" at bounding box center [64, 81] width 64 height 9
click at [179, 25] on div "get TaskRunID" at bounding box center [186, 24] width 30 height 6
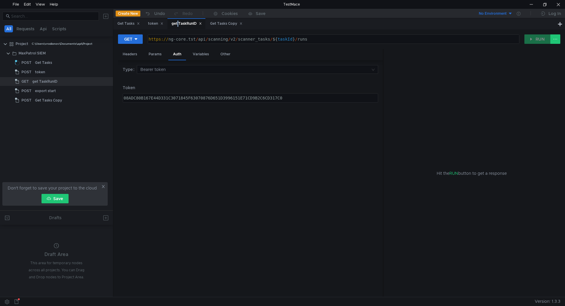
type textarea "https://ng-core.tst/api/scanning/v2/scanner_tasks/${taskId}/runs"
drag, startPoint x: 197, startPoint y: 40, endPoint x: 147, endPoint y: 40, distance: 50.0
click at [147, 40] on div "GET https://ng-core.tst/api/scanning/v2/scanner_tasks/${taskId}/runs https:// n…" at bounding box center [321, 39] width 406 height 10
click at [223, 23] on div "Get Tasks Copy" at bounding box center [226, 24] width 32 height 6
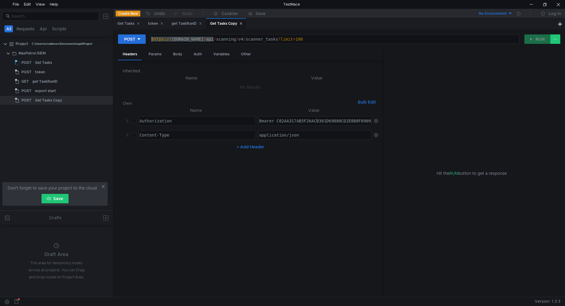
drag, startPoint x: 213, startPoint y: 40, endPoint x: 150, endPoint y: 34, distance: 63.5
click at [150, 34] on div "POST https://siem-core.ussc.ru/api/scanning/v4/scanner_tasks?limit=100 https://…" at bounding box center [338, 162] width 451 height 267
paste textarea "ng-core.tst"
type textarea "https://ng-core.tst/api/scanning/v4/scanner_tasks?limit=100"
click at [220, 56] on div "Variables" at bounding box center [222, 54] width 26 height 11
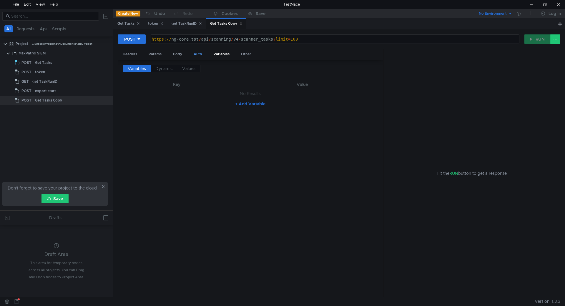
click at [199, 52] on div "Auth" at bounding box center [198, 54] width 18 height 11
click at [180, 26] on div "get TaskRunID" at bounding box center [186, 24] width 30 height 6
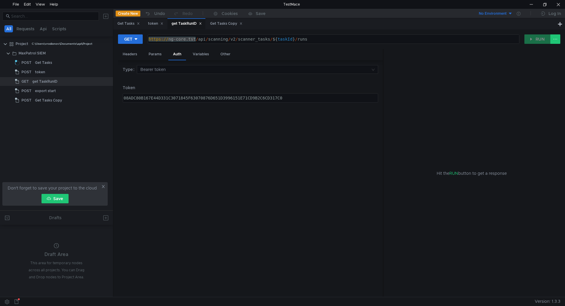
type textarea "08ADC80B167E44D331C3071845F63070876D651D3996151E71CD9B2C6CD317C0"
click at [190, 95] on div "08ADC80B167E44D331C3071845F63070876D651D3996151E71CD9B2C6CD317C0" at bounding box center [250, 98] width 255 height 9
click at [218, 26] on div "Get Tasks Copy" at bounding box center [226, 24] width 32 height 6
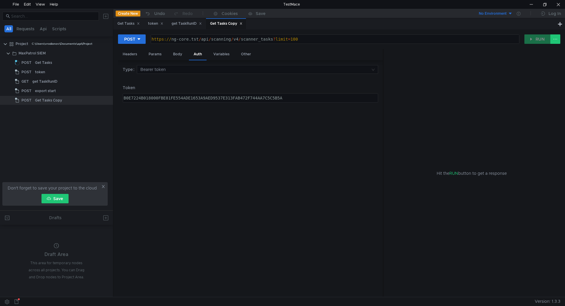
click at [208, 94] on div "B0E7224B018000FBE81FE554ADE1653A9AED9537E313FAB472F744AA7C5C5B5A" at bounding box center [250, 98] width 255 height 9
paste textarea "08ADC80B167E44D331C3071845F63070876D651D3996151E71CD9B2C6CD317C0"
type textarea "08ADC80B167E44D331C3071845F63070876D651D3996151E71CD9B2C6CD317C0"
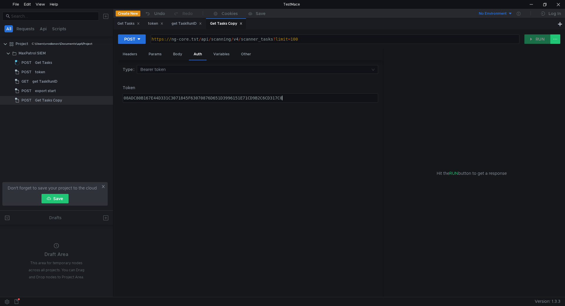
click at [334, 118] on div "Type Bearer token Token 08ADC80B167E44D331C3071845F63070876D651D3996151E71CD9B2…" at bounding box center [250, 178] width 255 height 227
click at [130, 20] on div "Get Tasks" at bounding box center [128, 23] width 30 height 11
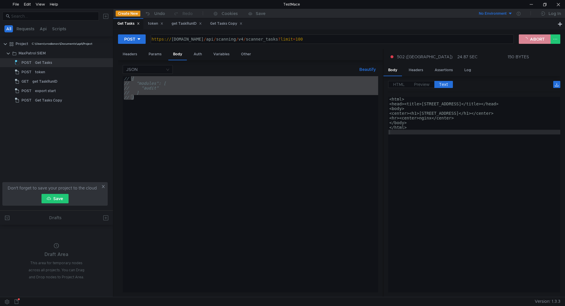
click at [535, 39] on button "ABORT" at bounding box center [534, 38] width 32 height 9
click at [225, 21] on div "Get Tasks Copy" at bounding box center [226, 24] width 32 height 6
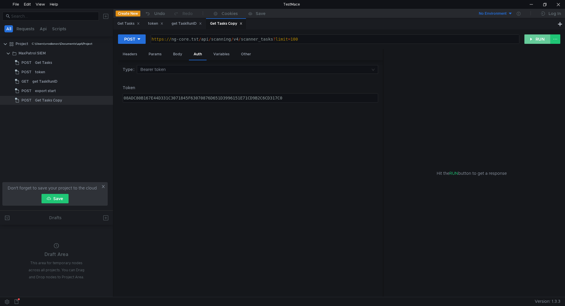
click at [529, 40] on button "RUN" at bounding box center [537, 38] width 26 height 9
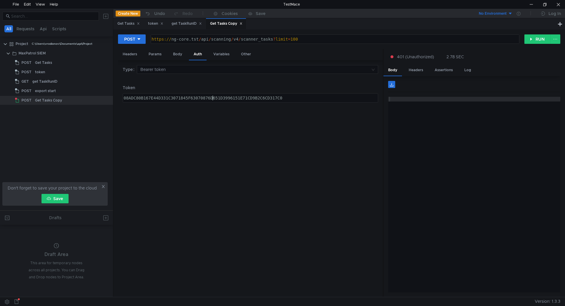
click at [214, 94] on div "08ADC80B167E44D331C3071845F63070876D651D3996151E71CD9B2C6CD317C0" at bounding box center [250, 98] width 255 height 9
click at [531, 39] on button "RUN" at bounding box center [537, 38] width 26 height 9
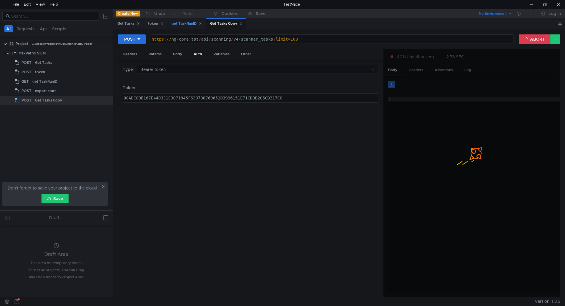
click at [183, 24] on div "get TaskRunID" at bounding box center [186, 24] width 30 height 6
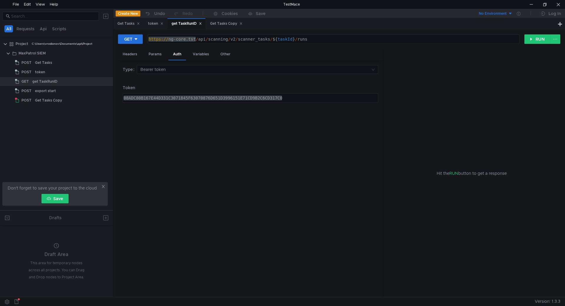
click at [532, 34] on div "GET https://ng-core.tst/api/scanning/v2/scanner_tasks/${taskId}/runs https:// n…" at bounding box center [339, 41] width 442 height 15
click at [533, 37] on button "RUN" at bounding box center [537, 38] width 26 height 9
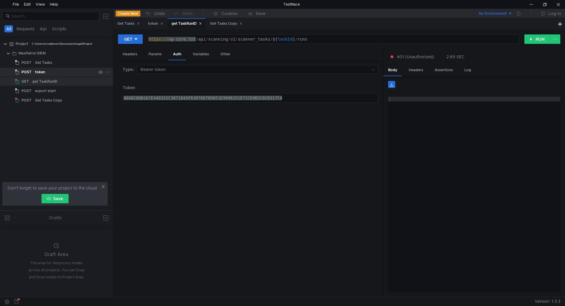
click at [69, 71] on div "token" at bounding box center [65, 72] width 61 height 9
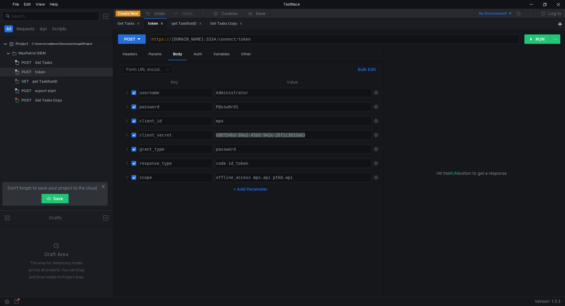
click at [271, 69] on div "Form URL encoded Bulk Edit" at bounding box center [250, 69] width 255 height 9
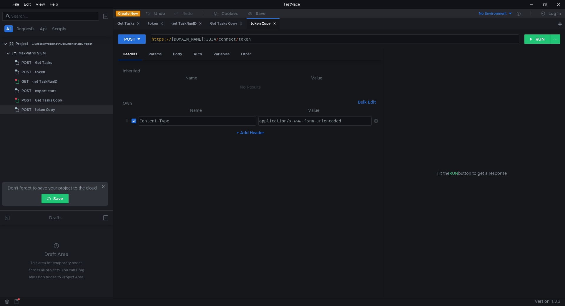
drag, startPoint x: 223, startPoint y: 25, endPoint x: 217, endPoint y: 32, distance: 9.0
click at [222, 25] on div "Get Tasks Copy" at bounding box center [226, 24] width 32 height 6
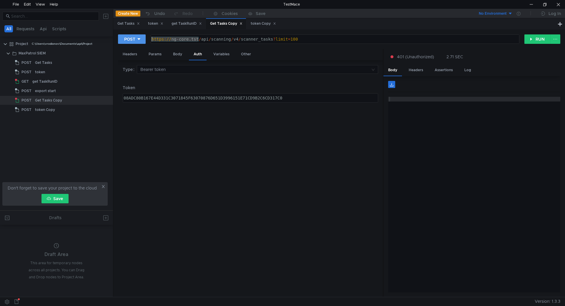
drag, startPoint x: 199, startPoint y: 39, endPoint x: 142, endPoint y: 35, distance: 56.8
click at [142, 35] on div "POST https://ng-core.tst/api/scanning/v4/scanner_tasks?limit=100 https:// ng-co…" at bounding box center [321, 39] width 406 height 10
drag, startPoint x: 264, startPoint y: 24, endPoint x: 239, endPoint y: 31, distance: 26.1
click at [264, 24] on div "token Copy" at bounding box center [263, 24] width 25 height 6
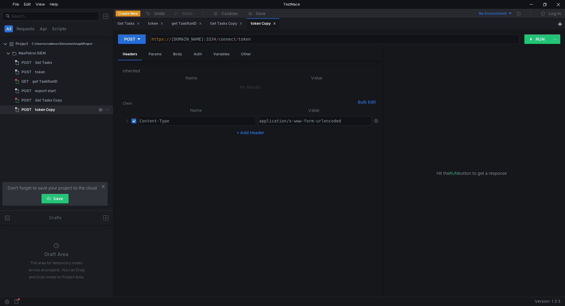
click at [106, 111] on icon at bounding box center [107, 110] width 4 height 4
click at [79, 110] on div at bounding box center [282, 153] width 565 height 306
click at [108, 109] on icon at bounding box center [107, 109] width 3 height 1
click at [83, 109] on div at bounding box center [282, 153] width 565 height 306
click at [106, 111] on icon at bounding box center [107, 110] width 4 height 4
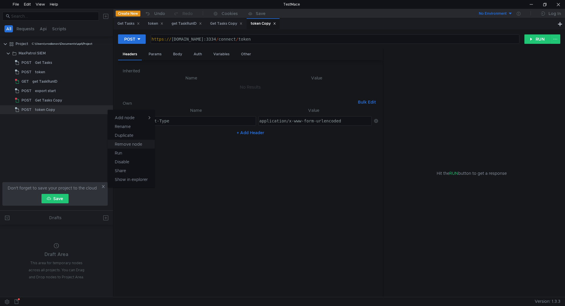
click at [130, 143] on app-tour-anchor "Remove node" at bounding box center [128, 144] width 27 height 7
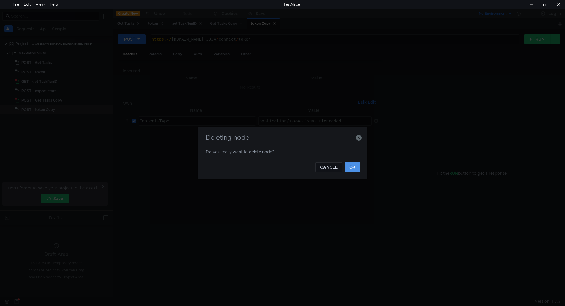
click at [349, 168] on button "OK" at bounding box center [352, 166] width 16 height 9
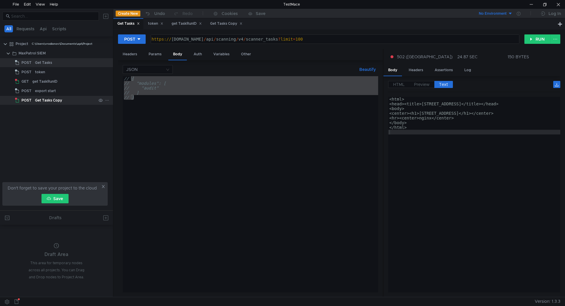
click at [56, 101] on div "Get Tasks Copy" at bounding box center [48, 100] width 27 height 9
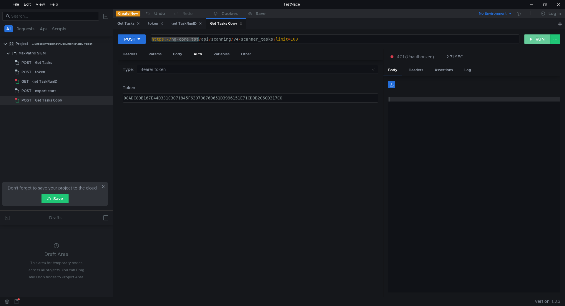
click at [536, 37] on button "RUN" at bounding box center [537, 38] width 26 height 9
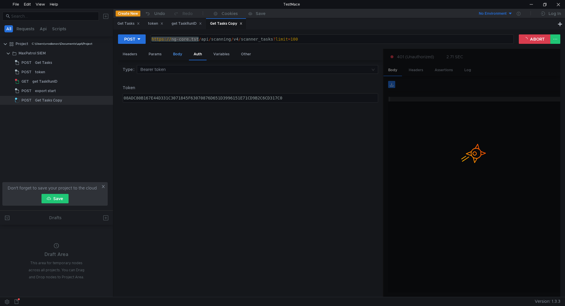
click at [176, 56] on div "Body" at bounding box center [177, 54] width 19 height 11
click at [164, 54] on div "Params" at bounding box center [155, 54] width 22 height 11
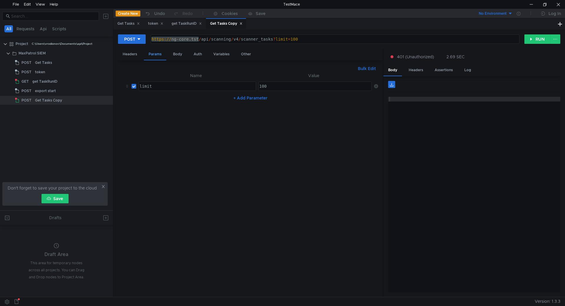
click at [159, 53] on div "Params" at bounding box center [155, 54] width 22 height 11
click at [208, 51] on div "Headers Params Body Auth Variables Other" at bounding box center [250, 54] width 265 height 11
click at [107, 100] on icon at bounding box center [107, 100] width 4 height 4
click at [142, 134] on app-tour-anchor "Remove node" at bounding box center [128, 134] width 27 height 7
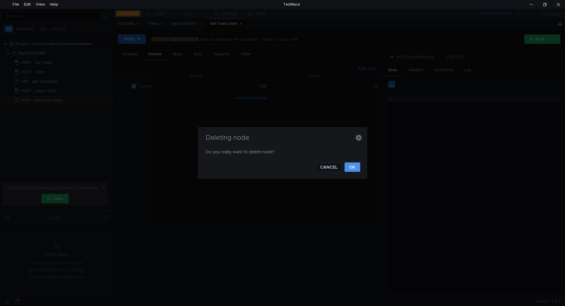
click at [350, 166] on button "OK" at bounding box center [352, 166] width 16 height 9
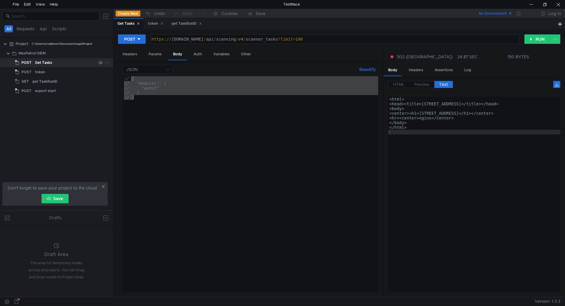
click at [52, 61] on div "Get Tasks" at bounding box center [65, 62] width 61 height 9
click at [537, 37] on button "RUN" at bounding box center [537, 38] width 26 height 9
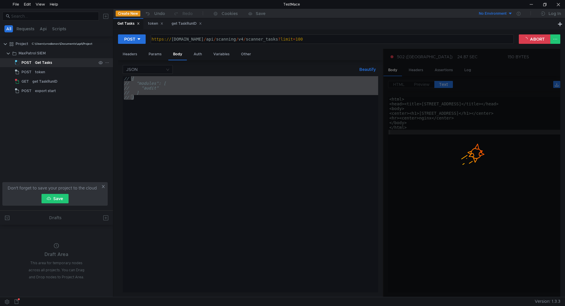
click at [108, 63] on icon at bounding box center [107, 63] width 4 height 4
click at [136, 91] on button "Duplicate" at bounding box center [131, 88] width 47 height 9
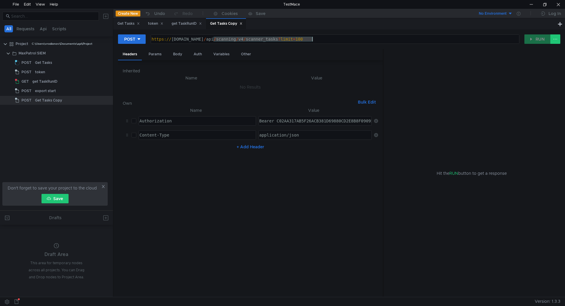
drag, startPoint x: 214, startPoint y: 37, endPoint x: 350, endPoint y: 46, distance: 136.2
click at [350, 46] on div "POST https://siem-core.ussc.ru/api/scanning/v4/scanner_tasks?limit=100 https://…" at bounding box center [339, 41] width 442 height 15
paste textarea "3/scanner_tasks"
type textarea "[URL][DOMAIN_NAME]"
click at [175, 50] on div "Body" at bounding box center [177, 54] width 19 height 11
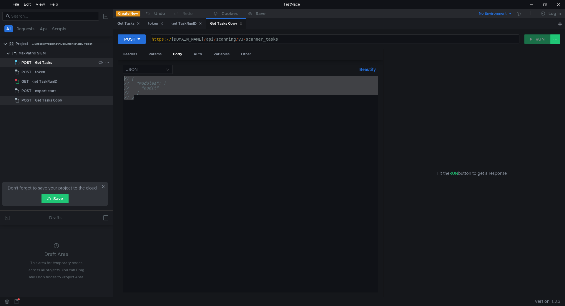
drag, startPoint x: 175, startPoint y: 106, endPoint x: 109, endPoint y: 62, distance: 79.1
click at [109, 62] on as-split "All Requests Api Scripts Project C:\Users\vrodionov\Documents\api\Project MaxPa…" at bounding box center [282, 153] width 565 height 288
type textarea "// { // "modules": ["
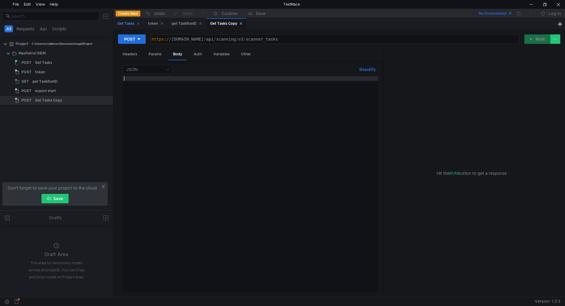
click at [130, 23] on div "Get Tasks" at bounding box center [128, 24] width 22 height 6
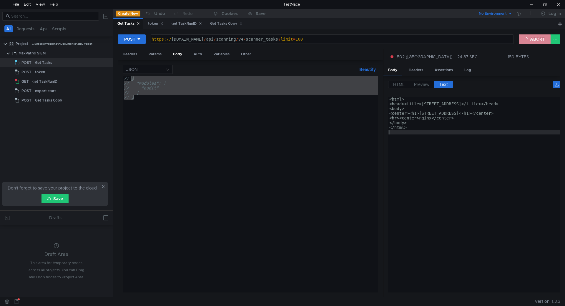
drag, startPoint x: 531, startPoint y: 38, endPoint x: 517, endPoint y: 41, distance: 13.8
click at [528, 39] on button "ABORT" at bounding box center [534, 38] width 32 height 9
click at [217, 21] on div "Get Tasks Copy" at bounding box center [226, 24] width 32 height 6
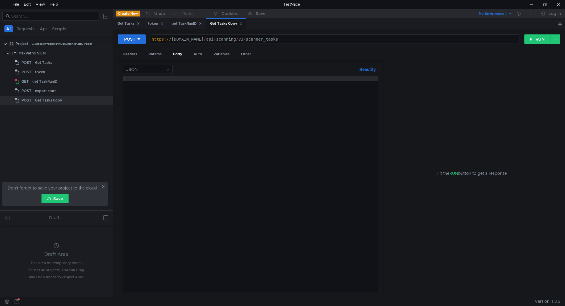
click at [231, 89] on div at bounding box center [250, 189] width 255 height 226
click at [215, 54] on div "Variables" at bounding box center [222, 54] width 26 height 11
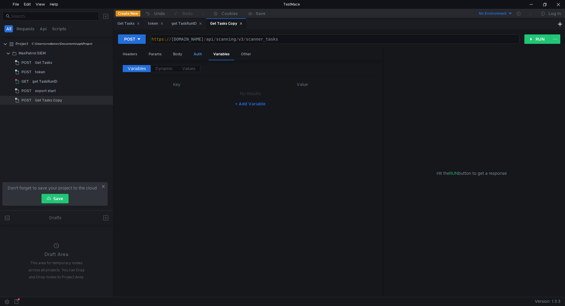
click at [201, 52] on div "Auth" at bounding box center [198, 54] width 18 height 11
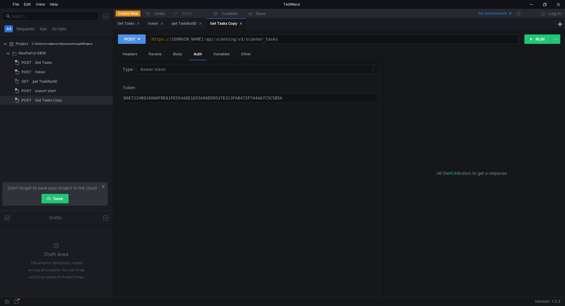
click at [138, 38] on icon at bounding box center [139, 39] width 4 height 4
click at [134, 51] on li "GET" at bounding box center [132, 51] width 28 height 9
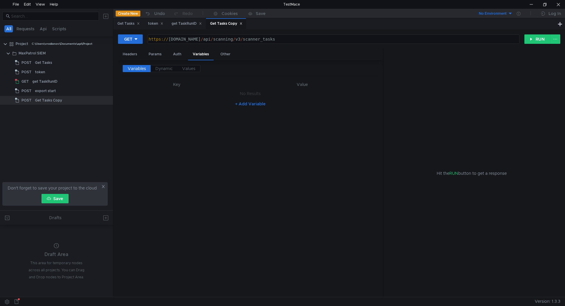
click at [263, 123] on div "Variables Dynamic Values Key Value No Results + Add Variable" at bounding box center [250, 178] width 255 height 227
click at [231, 22] on div "Get Tasks Copy" at bounding box center [226, 24] width 32 height 6
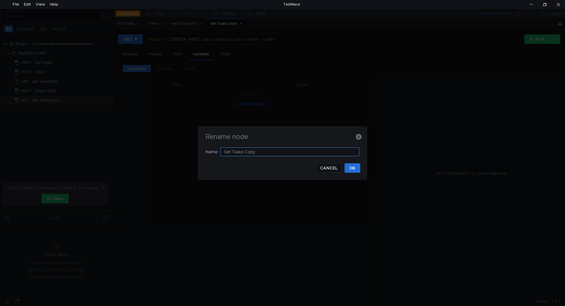
click at [250, 153] on input "Get Tasks Copy" at bounding box center [289, 151] width 139 height 9
click at [249, 153] on input "Get Tasks Copy" at bounding box center [289, 151] width 139 height 9
type input "Get Tasks real get"
click at [356, 167] on button "OK" at bounding box center [352, 167] width 16 height 9
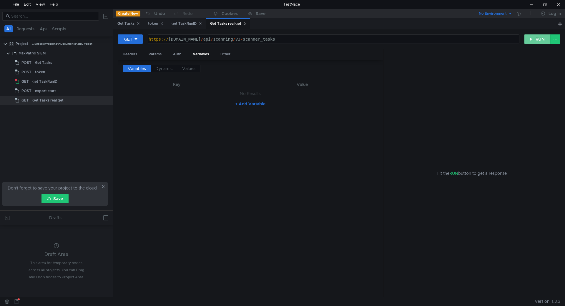
click at [530, 41] on button "RUN" at bounding box center [537, 38] width 26 height 9
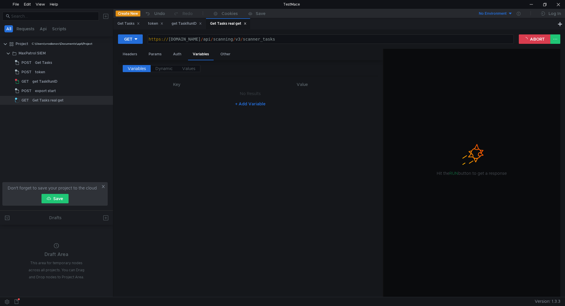
click at [309, 107] on div "+ Add Variable" at bounding box center [250, 103] width 255 height 9
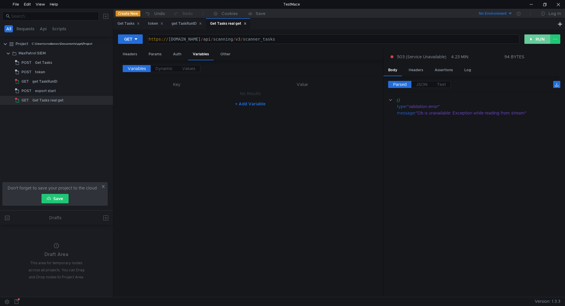
click at [533, 39] on button "RUN" at bounding box center [537, 38] width 26 height 9
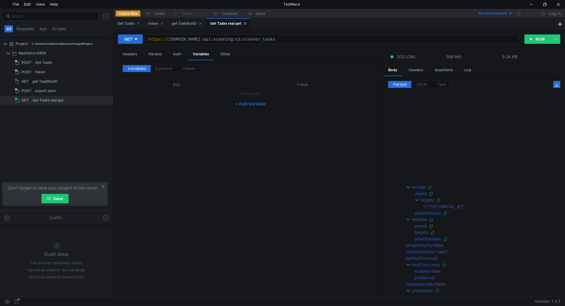
scroll to position [1500, 0]
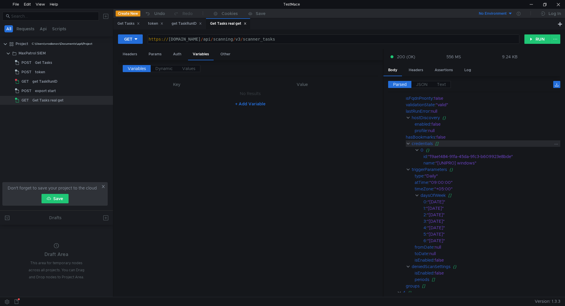
click at [409, 143] on clr-icon at bounding box center [408, 143] width 4 height 5
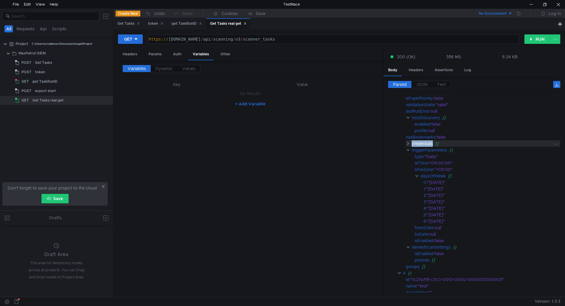
click at [409, 143] on clr-icon at bounding box center [408, 143] width 4 height 5
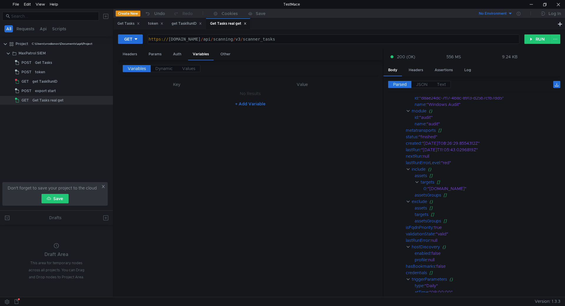
scroll to position [471, 0]
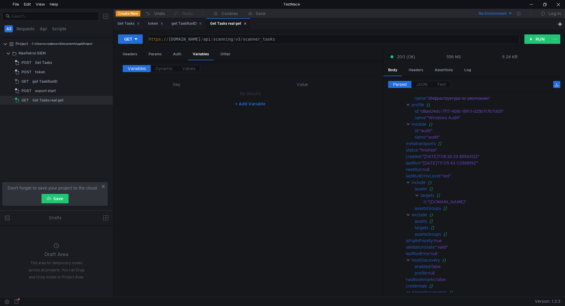
click at [560, 129] on div "GET [URL][DOMAIN_NAME] https:// [DOMAIN_NAME] / api / scanning / v3 / scanner_t…" at bounding box center [338, 162] width 451 height 267
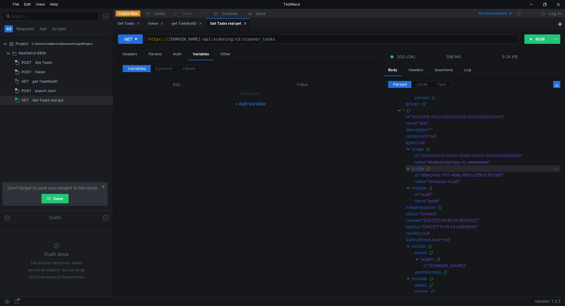
scroll to position [382, 0]
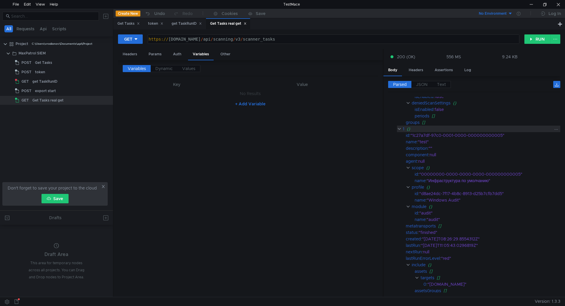
click at [400, 130] on clr-icon at bounding box center [399, 128] width 4 height 5
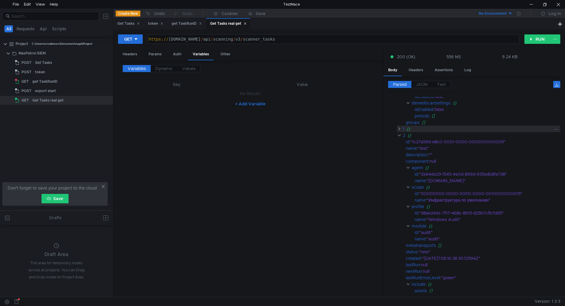
click at [398, 128] on clr-icon at bounding box center [399, 128] width 4 height 5
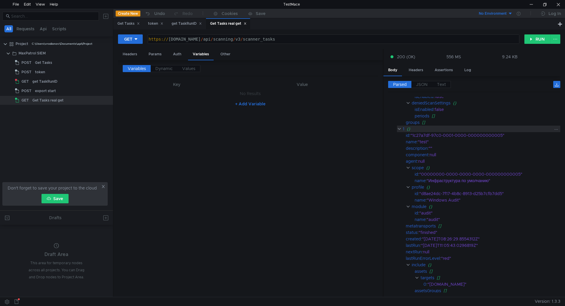
click at [398, 128] on clr-icon at bounding box center [399, 128] width 4 height 5
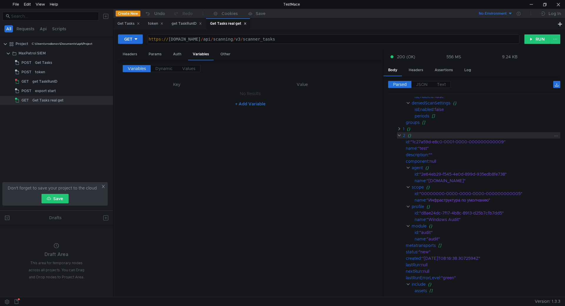
click at [400, 135] on clr-icon at bounding box center [399, 135] width 4 height 5
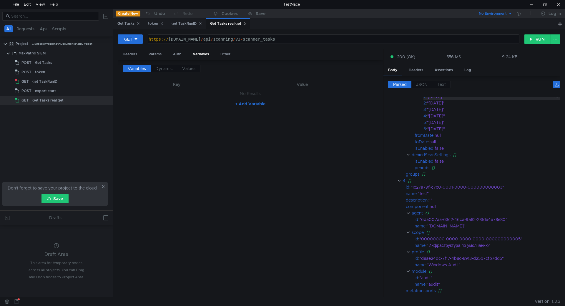
scroll to position [823, 0]
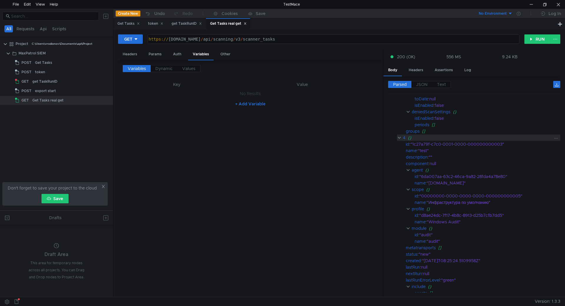
click at [401, 139] on clr-icon at bounding box center [399, 137] width 4 height 5
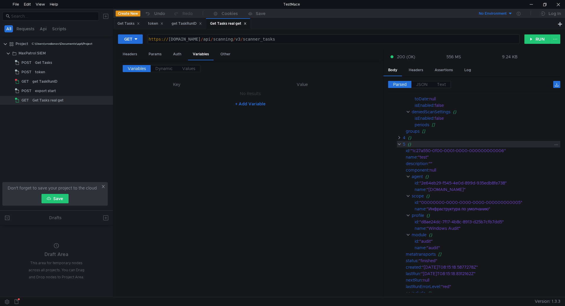
click at [398, 145] on clr-icon at bounding box center [399, 144] width 4 height 5
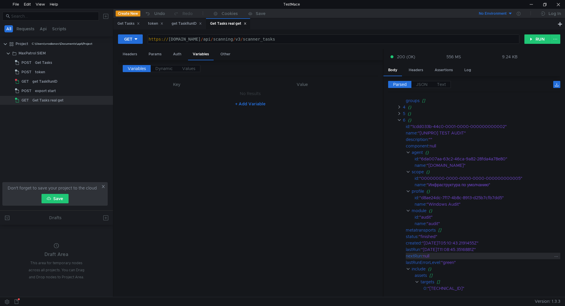
scroll to position [853, 0]
click at [428, 130] on div ""1cdd033b-44c0-0001-0000-000000000002"" at bounding box center [481, 128] width 142 height 6
drag, startPoint x: 440, startPoint y: 134, endPoint x: 478, endPoint y: 128, distance: 39.2
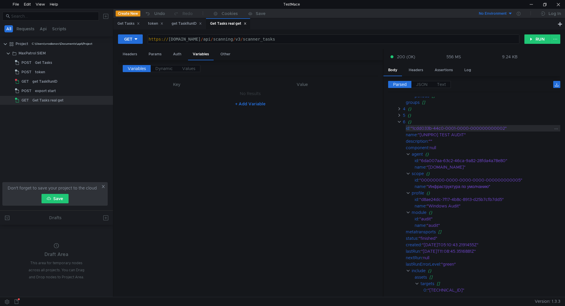
click at [443, 134] on div ""[UNIPRO] TEST AUDIT"" at bounding box center [485, 134] width 135 height 6
drag, startPoint x: 504, startPoint y: 128, endPoint x: 413, endPoint y: 129, distance: 90.9
click at [413, 129] on div ""1cdd033b-44c0-0001-0000-000000000002"" at bounding box center [481, 128] width 142 height 6
click at [128, 21] on div "Get Tasks" at bounding box center [128, 24] width 22 height 6
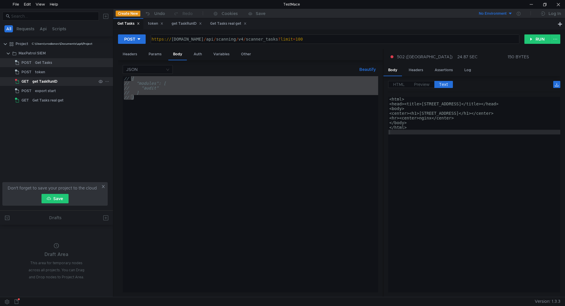
click at [58, 84] on div "get TaskRunID" at bounding box center [64, 81] width 64 height 9
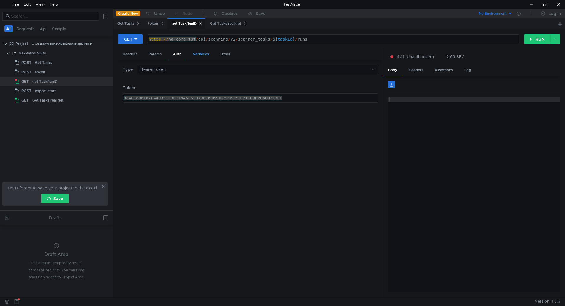
click at [192, 53] on div "Variables" at bounding box center [201, 54] width 26 height 11
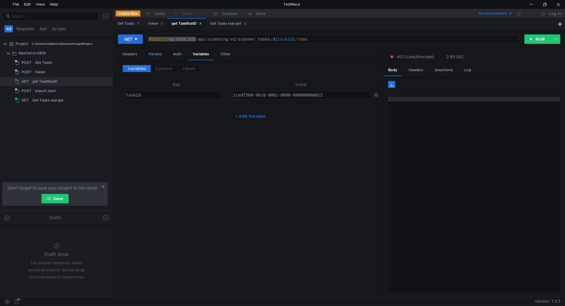
click at [156, 54] on div "Params" at bounding box center [155, 54] width 22 height 11
click at [205, 55] on div "Variables" at bounding box center [201, 54] width 26 height 11
type textarea "1cedf560-9bc0-0001-0000-000000000015"
click at [267, 94] on div "1cedf560-9bc0-0001-0000-000000000015" at bounding box center [301, 100] width 139 height 14
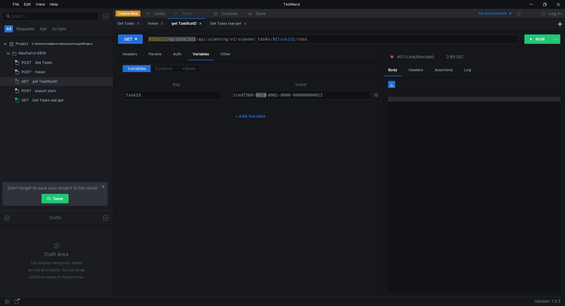
click at [267, 94] on div "1cedf560-9bc0-0001-0000-000000000015" at bounding box center [301, 100] width 139 height 14
click at [219, 20] on div "Get Tasks real get" at bounding box center [228, 23] width 44 height 11
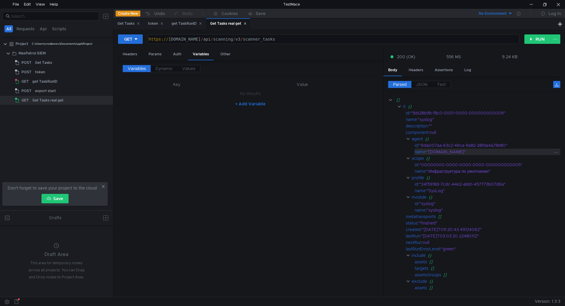
click at [461, 149] on div ""siem-core.ussc.ru"" at bounding box center [489, 152] width 126 height 6
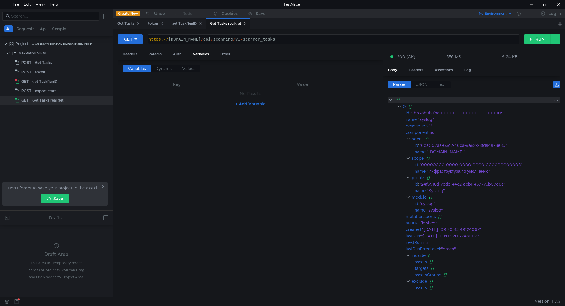
click at [391, 97] on div "[]" at bounding box center [474, 100] width 172 height 6
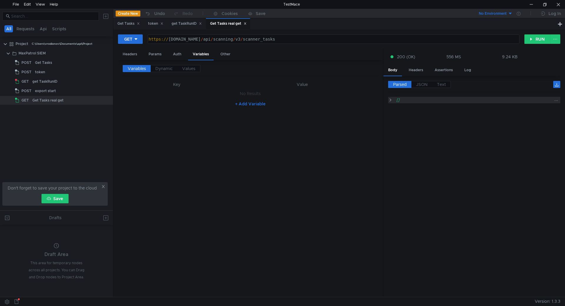
click at [391, 97] on div "[]" at bounding box center [474, 100] width 172 height 6
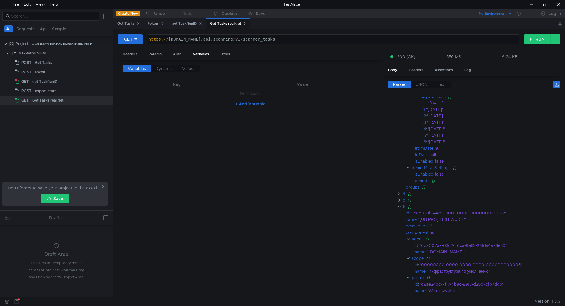
scroll to position [823, 0]
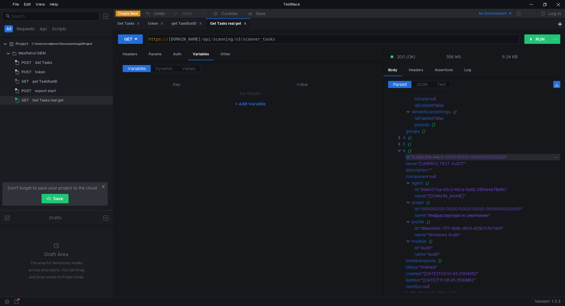
click at [427, 156] on div ""1cdd033b-44c0-0001-0000-000000000002"" at bounding box center [481, 157] width 142 height 6
click at [417, 154] on div ""1cdd033b-44c0-0001-0000-000000000002"" at bounding box center [481, 157] width 142 height 6
click at [415, 153] on div "{}" at bounding box center [480, 150] width 144 height 6
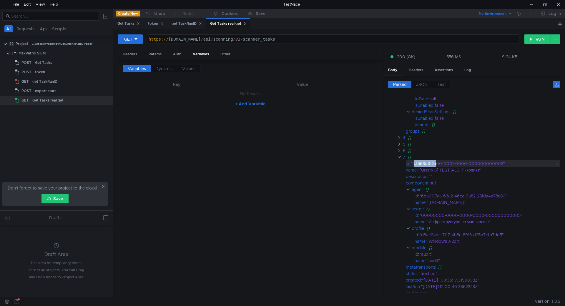
drag, startPoint x: 414, startPoint y: 162, endPoint x: 437, endPoint y: 166, distance: 23.8
click at [437, 166] on div ""1cf563d3-2a00-0001-0000-000000000003"" at bounding box center [481, 163] width 142 height 6
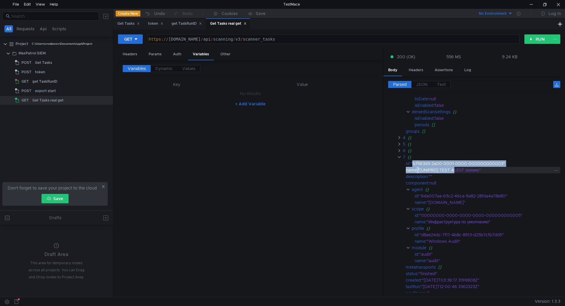
drag, startPoint x: 413, startPoint y: 164, endPoint x: 456, endPoint y: 167, distance: 43.9
click at [456, 167] on div "2 : "wednesday" 3 : "thursday" 4 : "friday" 5 : "saturday" 6 : "sunday" fromDat…" at bounding box center [474, 189] width 172 height 265
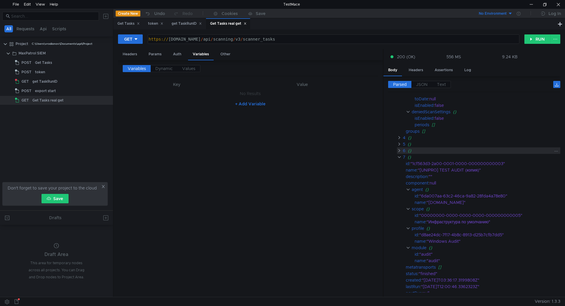
click at [397, 151] on clr-icon at bounding box center [399, 150] width 4 height 5
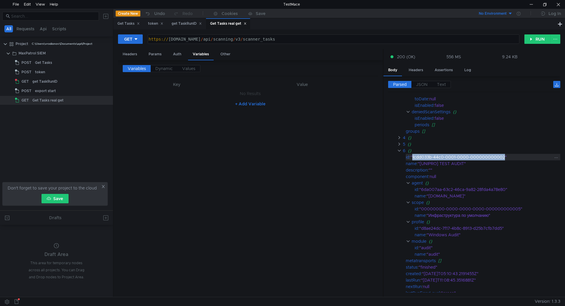
drag, startPoint x: 504, startPoint y: 155, endPoint x: 413, endPoint y: 158, distance: 90.3
click at [413, 158] on div ""1cdd033b-44c0-0001-0000-000000000002"" at bounding box center [481, 157] width 142 height 6
copy div "1cdd033b-44c0-0001-0000-000000000002"
click at [194, 24] on div "get TaskRunID" at bounding box center [186, 24] width 30 height 6
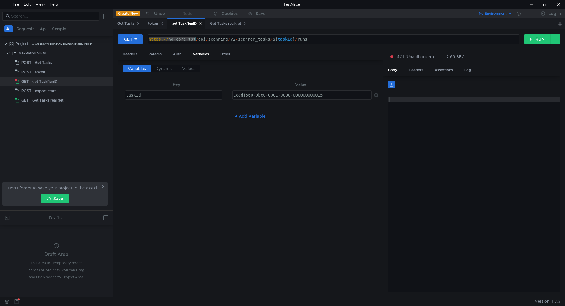
click at [305, 94] on div "1cedf560-9bc0-0001-0000-000000000015" at bounding box center [301, 100] width 139 height 14
paste textarea "dd033b-44c0-0001-0000-000000000002"
type textarea "1cdd033b-44c0-0001-0000-000000000002"
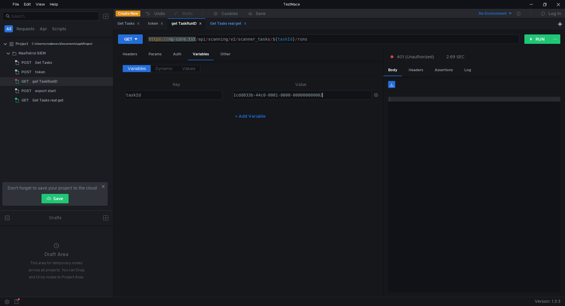
click at [225, 23] on div "Get Tasks real get" at bounding box center [228, 24] width 36 height 6
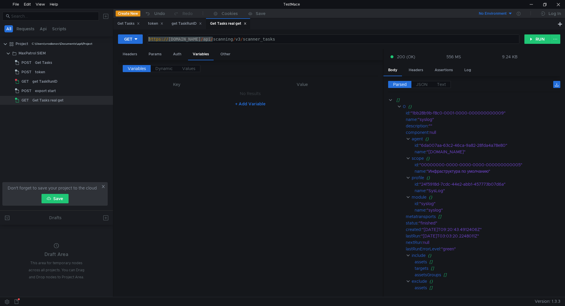
drag, startPoint x: 184, startPoint y: 39, endPoint x: 128, endPoint y: 46, distance: 56.3
click at [128, 46] on div "GET https://siem-core.ussc.ru/api/scanning/v3/scanner_tasks https:// siem-core.…" at bounding box center [339, 41] width 442 height 15
click at [194, 21] on div "get TaskRunID" at bounding box center [186, 24] width 30 height 6
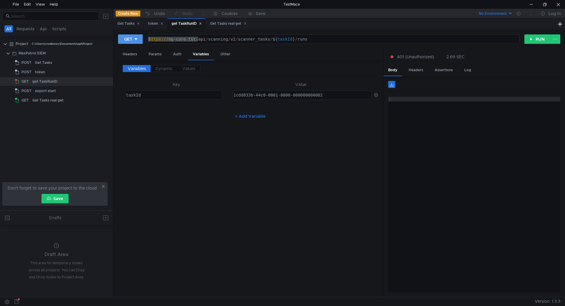
drag, startPoint x: 197, startPoint y: 38, endPoint x: 131, endPoint y: 39, distance: 65.9
click at [131, 39] on div "GET https://ng-core.tst/api/scanning/v2/scanner_tasks/${taskId}/runs https:// n…" at bounding box center [321, 39] width 406 height 10
paste textarea "[DOMAIN_NAME]"
type textarea "https://[DOMAIN_NAME]/api/scanning/v2/scanner_tasks/${taskId}/runs"
click at [227, 24] on div "Get Tasks real get" at bounding box center [228, 24] width 36 height 6
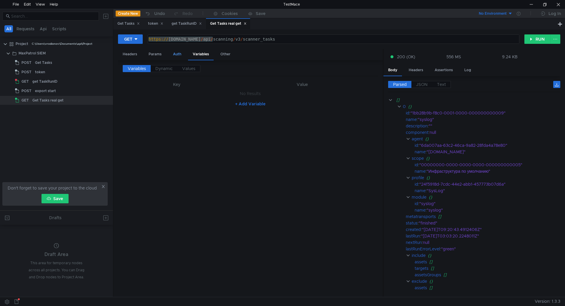
click at [169, 54] on div "Auth" at bounding box center [177, 54] width 18 height 11
type textarea "B0E7224B018000FBE81FE554ADE1653A9AED9537E313FAB472F744AA7C5C5B5A"
click at [179, 98] on div "B0E7224B018000FBE81FE554ADE1653A9AED9537E313FAB472F744AA7C5C5B5A" at bounding box center [249, 103] width 255 height 14
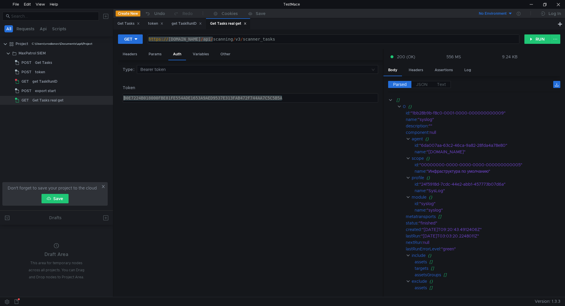
click at [179, 98] on div "B0E7224B018000FBE81FE554ADE1653A9AED9537E313FAB472F744AA7C5C5B5A" at bounding box center [249, 103] width 255 height 14
click at [191, 21] on div "get TaskRunID" at bounding box center [186, 24] width 30 height 6
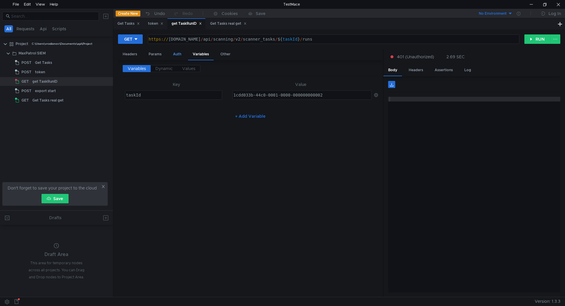
click at [178, 54] on div "Auth" at bounding box center [177, 54] width 18 height 11
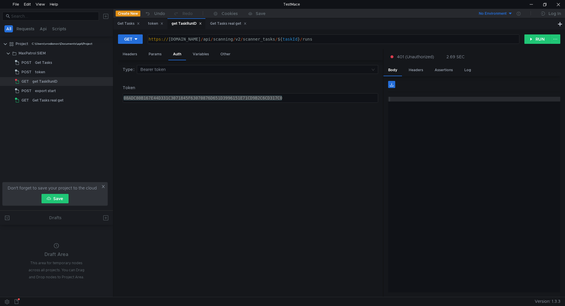
click at [194, 97] on div "08ADC80B167E44D331C3071845F63070876D651D3996151E71CD9B2C6CD317C0" at bounding box center [250, 98] width 255 height 9
click at [194, 97] on div "08ADC80B167E44D331C3071845F63070876D651D3996151E71CD9B2C6CD317C0" at bounding box center [249, 103] width 255 height 14
paste textarea "B0E7224B018000FBE81FE554ADE1653A9AED9537E313FAB472F744AA7C5C5B5A"
type textarea "B0E7224B018000FBE81FE554ADE1653A9AED9537E313FAB472F744AA7C5C5B5A"
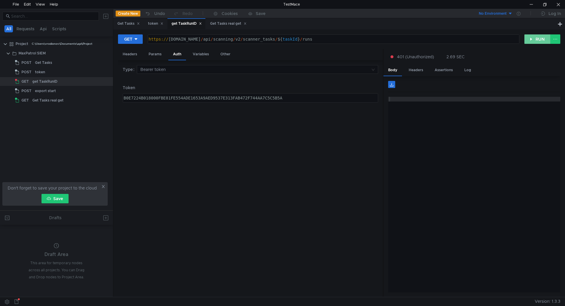
click at [531, 37] on button "RUN" at bounding box center [537, 38] width 26 height 9
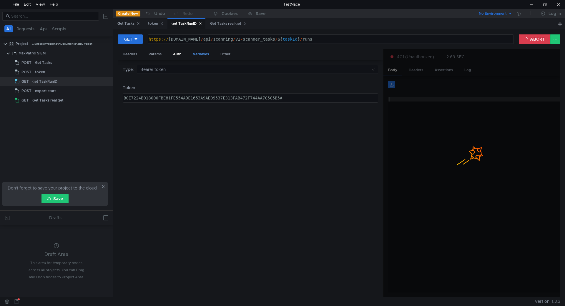
click at [207, 55] on div "Variables" at bounding box center [201, 54] width 26 height 11
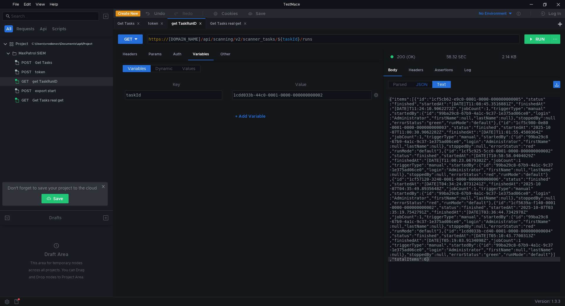
click at [417, 86] on span "JSON" at bounding box center [421, 84] width 11 height 5
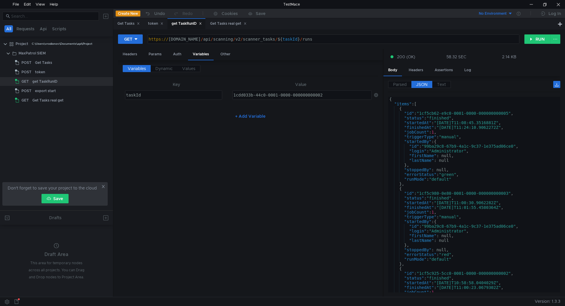
click at [421, 83] on span "JSON" at bounding box center [421, 84] width 11 height 5
click at [435, 114] on div "{ "items" : [ { "id" : "1cf5cb62-e9c0-0001-0000-000000000005" , "status" : "fin…" at bounding box center [473, 199] width 170 height 205
type textarea ""id": "1cf5cb62-e9c0-0001-0000-000000000005","
click at [435, 113] on div "{ "items" : [ { "id" : "1cf5cb62-e9c0-0001-0000-000000000005" , "status" : "fin…" at bounding box center [473, 199] width 170 height 205
click at [437, 114] on div "{ "items" : [ { "id" : "1cf5cb62-e9c0-0001-0000-000000000005" , "status" : "fin…" at bounding box center [473, 195] width 170 height 196
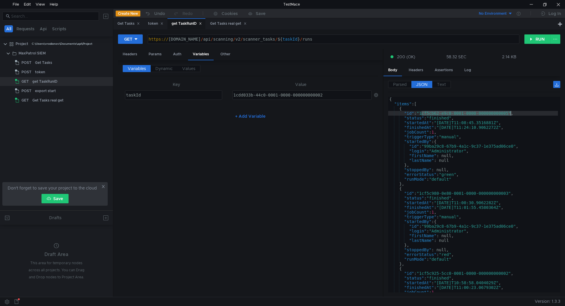
drag, startPoint x: 422, startPoint y: 113, endPoint x: 509, endPoint y: 115, distance: 87.1
click at [509, 115] on div "{ "items" : [ { "id" : "1cf5cb62-e9c0-0001-0000-000000000005" , "status" : "fin…" at bounding box center [473, 199] width 170 height 205
click at [57, 90] on div "export start" at bounding box center [65, 90] width 61 height 9
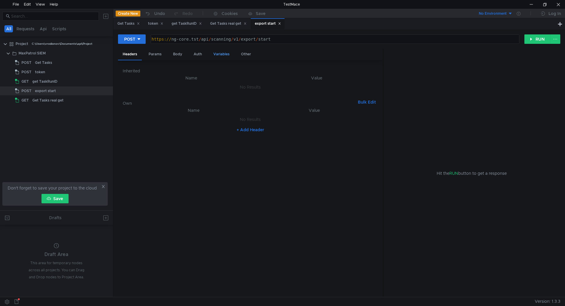
click at [213, 54] on div "Variables" at bounding box center [222, 54] width 26 height 11
click at [199, 55] on div "Auth" at bounding box center [198, 54] width 18 height 11
click at [178, 56] on div "Body" at bounding box center [177, 54] width 19 height 11
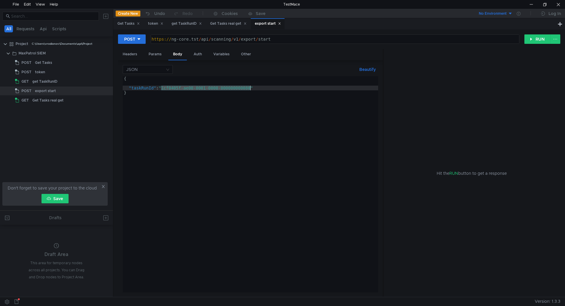
drag, startPoint x: 160, startPoint y: 88, endPoint x: 250, endPoint y: 86, distance: 89.7
click at [250, 86] on div "{ "taskRunId" : "1cf0405f-ae00-0001-0000-000000000080" }" at bounding box center [250, 189] width 255 height 226
paste textarea "5cb62-e9c0-0001-0000-000000000005"
type textarea ""taskRunId":"1cf5cb62-e9c0-0001-0000-000000000005""
click at [195, 50] on div "Auth" at bounding box center [198, 54] width 18 height 11
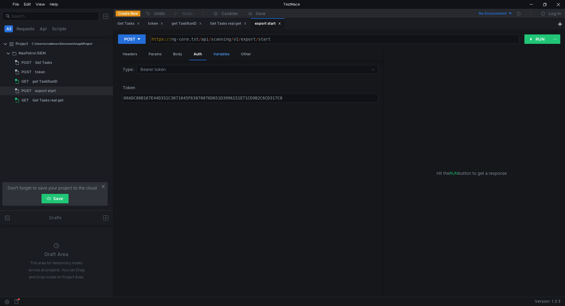
click at [210, 52] on div "Variables" at bounding box center [222, 54] width 26 height 11
click at [195, 52] on div "Auth" at bounding box center [198, 54] width 18 height 11
click at [189, 23] on div "get TaskRunID" at bounding box center [186, 24] width 30 height 6
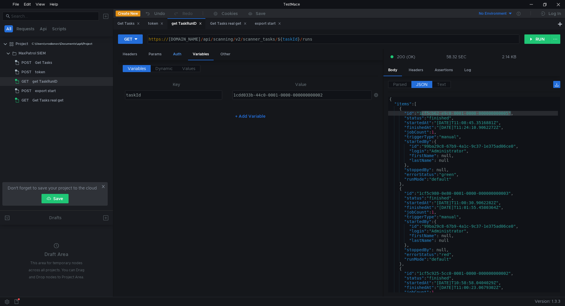
click at [184, 55] on div "Auth" at bounding box center [177, 54] width 18 height 11
click at [211, 97] on div "B0E7224B018000FBE81FE554ADE1653A9AED9537E313FAB472F744AA7C5C5B5A" at bounding box center [249, 103] width 255 height 14
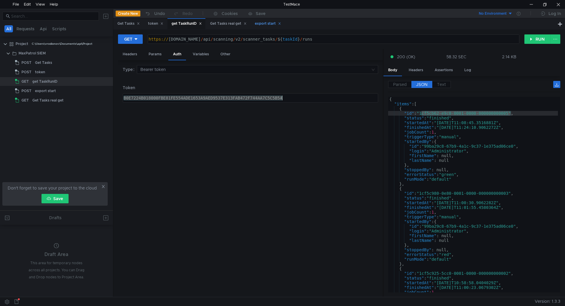
click at [265, 24] on div "export start" at bounding box center [268, 24] width 26 height 6
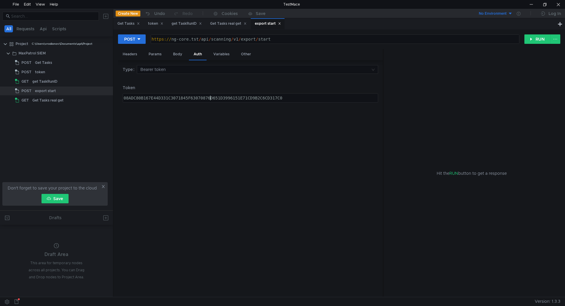
click at [212, 98] on div "08ADC80B167E44D331C3071845F63070876D651D3996151E71CD9B2C6CD317C0" at bounding box center [249, 103] width 255 height 14
paste textarea "B0E7224B018000FBE81FE554ADE1653A9AED9537E313FAB472F744AA7C5C5B5A"
type textarea "B0E7224B018000FBE81FE554ADE1653A9AED9537E313FAB472F744AA7C5C5B5A"
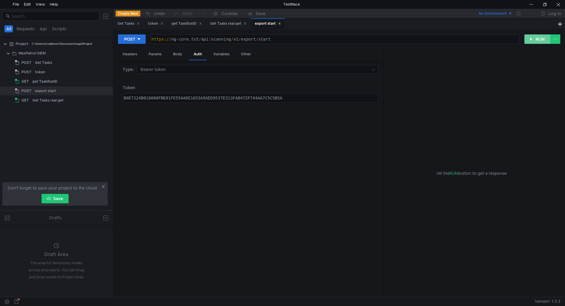
click at [541, 41] on button "RUN" at bounding box center [537, 38] width 26 height 9
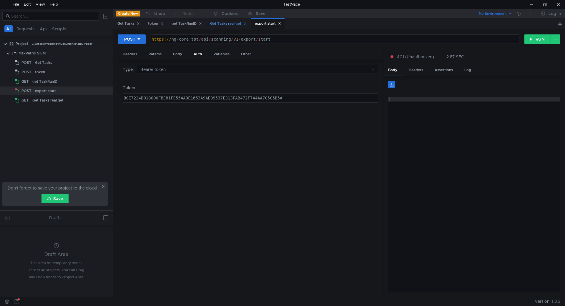
click at [228, 21] on div "Get Tasks real get" at bounding box center [228, 24] width 36 height 6
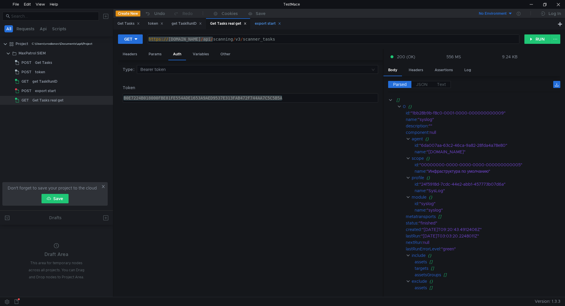
click at [264, 25] on div "export start" at bounding box center [268, 24] width 26 height 6
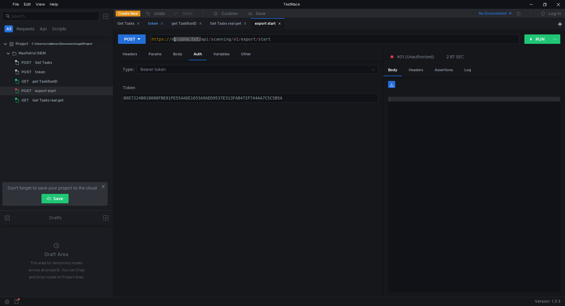
drag, startPoint x: 202, startPoint y: 39, endPoint x: 148, endPoint y: 29, distance: 55.2
click at [148, 29] on nz-tabset "Get Tasks token get TaskRunID Get Tasks real get export start POST https://ng-c…" at bounding box center [338, 157] width 451 height 278
paste textarea "B0E7224B018000FBE81FE554ADE1653A9AED9537E313FAB472F744AA7C5C5B5A"
type textarea "https://ng-core.tst/api/scanning/v1/export/start"
click at [239, 23] on div "Get Tasks real get" at bounding box center [228, 24] width 36 height 6
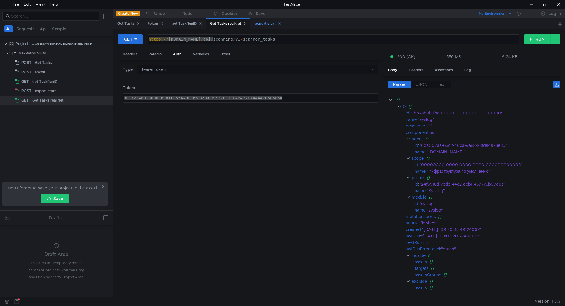
click at [262, 25] on div "export start" at bounding box center [268, 24] width 26 height 6
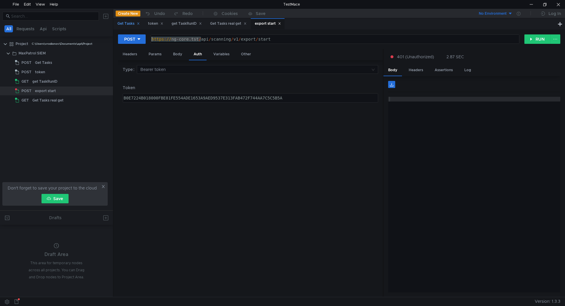
drag, startPoint x: 201, startPoint y: 39, endPoint x: 119, endPoint y: 28, distance: 82.1
click at [119, 28] on nz-tabset "Get Tasks token get TaskRunID Get Tasks real get export start POST https://ng-c…" at bounding box center [338, 157] width 451 height 278
paste textarea "[DOMAIN_NAME]"
type textarea "[URL][DOMAIN_NAME]"
click at [533, 39] on button "RUN" at bounding box center [537, 38] width 26 height 9
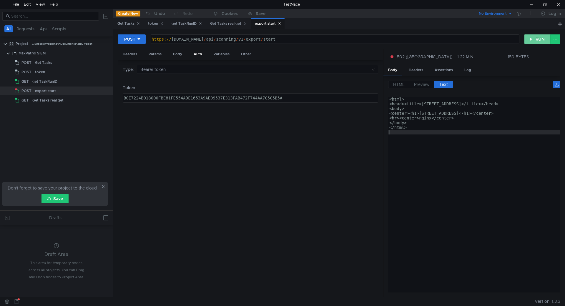
click at [543, 39] on button "RUN" at bounding box center [537, 38] width 26 height 9
click at [542, 41] on button "RUN" at bounding box center [537, 38] width 26 height 9
click at [187, 22] on div "get TaskRunID" at bounding box center [186, 24] width 30 height 6
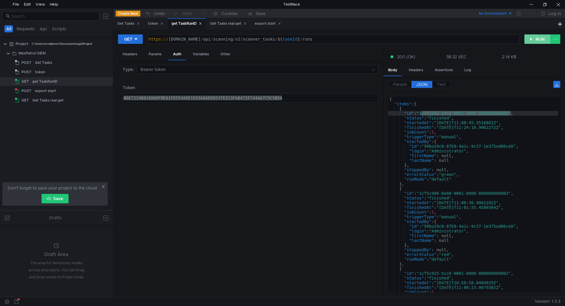
click at [538, 39] on button "RUN" at bounding box center [537, 38] width 26 height 9
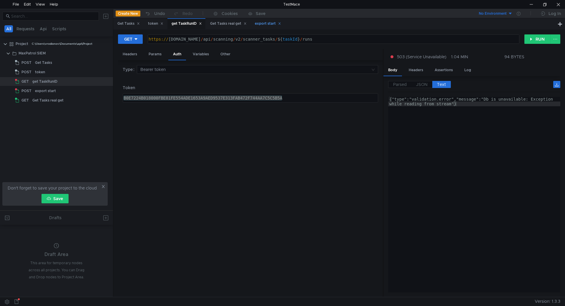
click at [266, 23] on div "export start" at bounding box center [268, 24] width 26 height 6
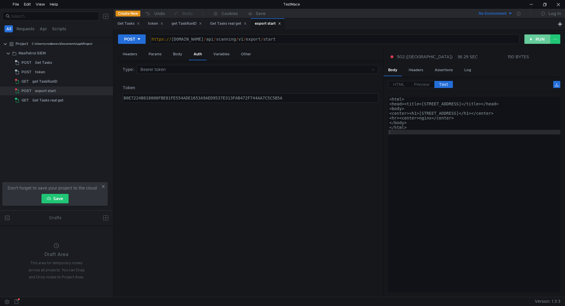
click at [537, 39] on button "RUN" at bounding box center [537, 38] width 26 height 9
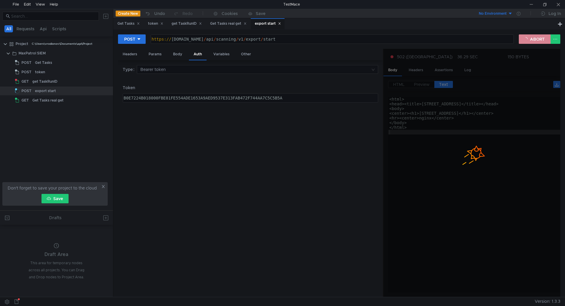
click at [533, 42] on button "ABORT" at bounding box center [534, 38] width 32 height 9
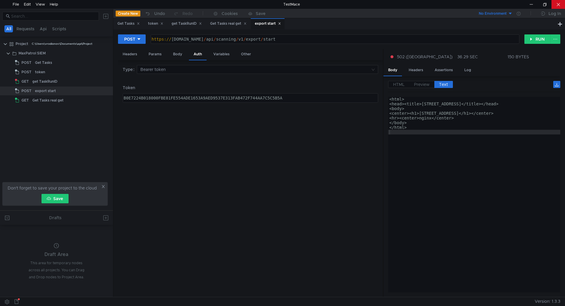
click at [556, 0] on div at bounding box center [558, 4] width 14 height 9
